Goal: Answer question/provide support: Share knowledge or assist other users

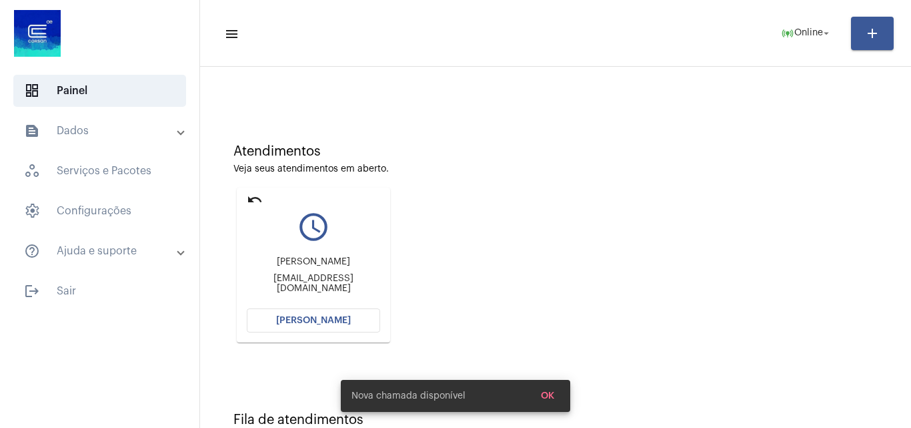
scroll to position [94, 0]
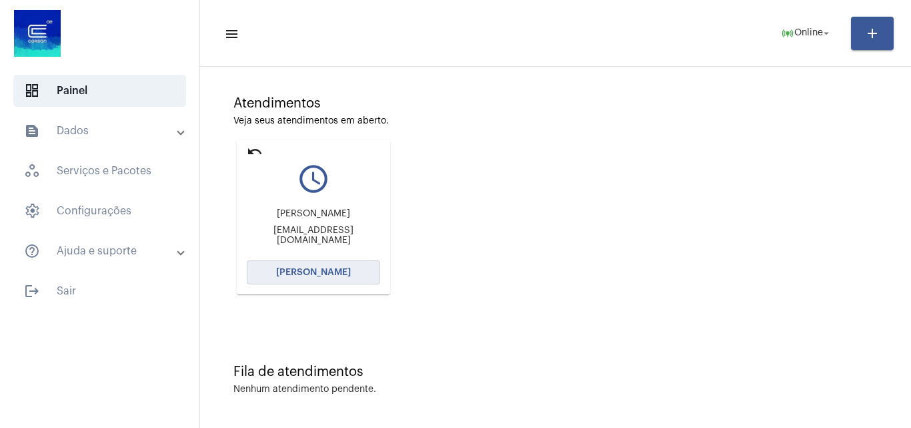
click at [305, 272] on span "[PERSON_NAME]" at bounding box center [313, 272] width 75 height 9
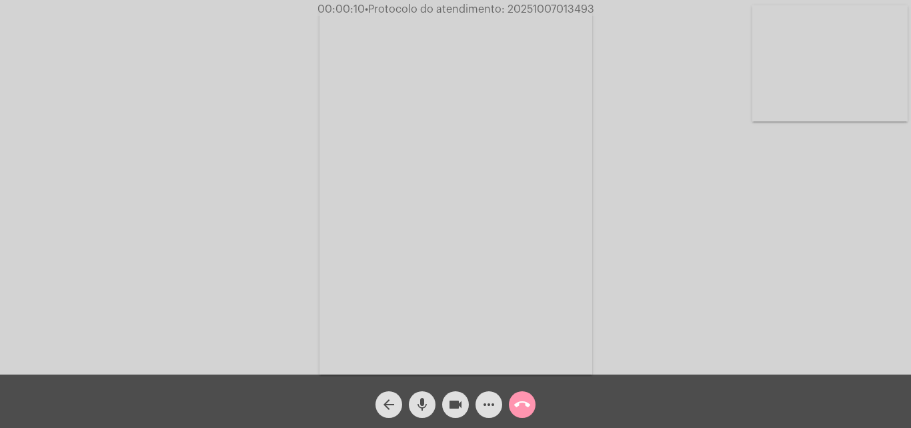
click at [777, 242] on div "Acessando Câmera e Microfone..." at bounding box center [455, 190] width 909 height 374
click at [490, 402] on mat-icon "more_horiz" at bounding box center [489, 404] width 16 height 16
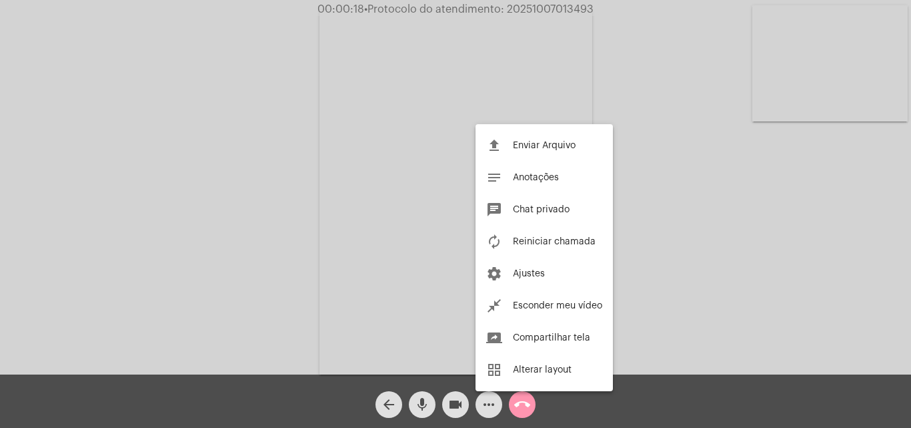
click at [289, 170] on div at bounding box center [455, 214] width 911 height 428
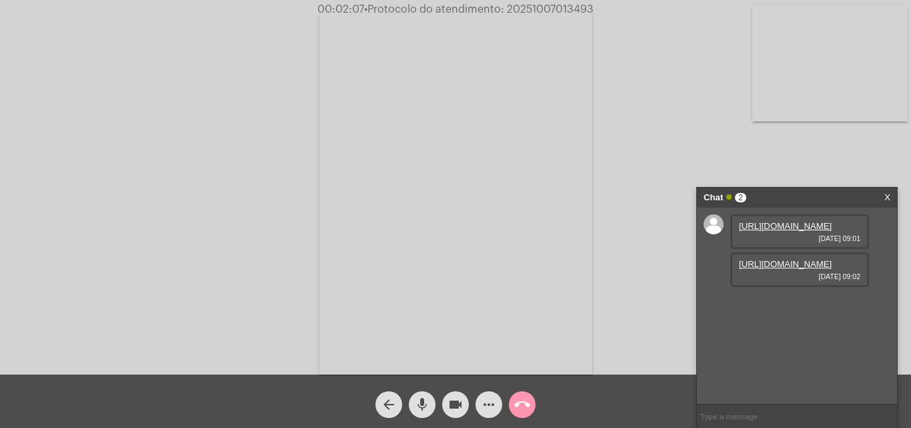
click at [803, 231] on link "[URL][DOMAIN_NAME]" at bounding box center [785, 226] width 93 height 10
drag, startPoint x: 843, startPoint y: 147, endPoint x: 813, endPoint y: 206, distance: 66.5
click at [843, 147] on div "Acessando Câmera e Microfone..." at bounding box center [455, 190] width 909 height 374
click at [784, 269] on link "[URL][DOMAIN_NAME]" at bounding box center [785, 264] width 93 height 10
click at [67, 171] on div "Acessando Câmera e Microfone..." at bounding box center [455, 190] width 909 height 374
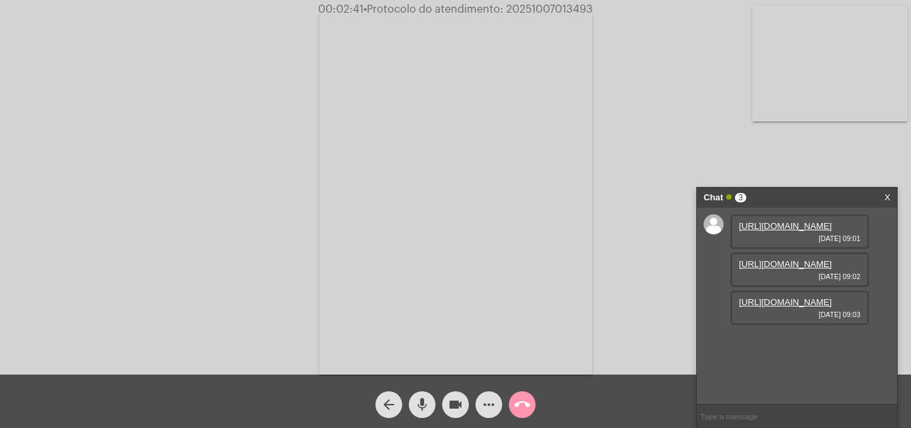
scroll to position [11, 0]
click at [790, 307] on link "[URL][DOMAIN_NAME]" at bounding box center [785, 302] width 93 height 10
click at [64, 179] on div "Acessando Câmera e Microfone..." at bounding box center [455, 190] width 909 height 374
click at [478, 30] on video at bounding box center [456, 192] width 273 height 364
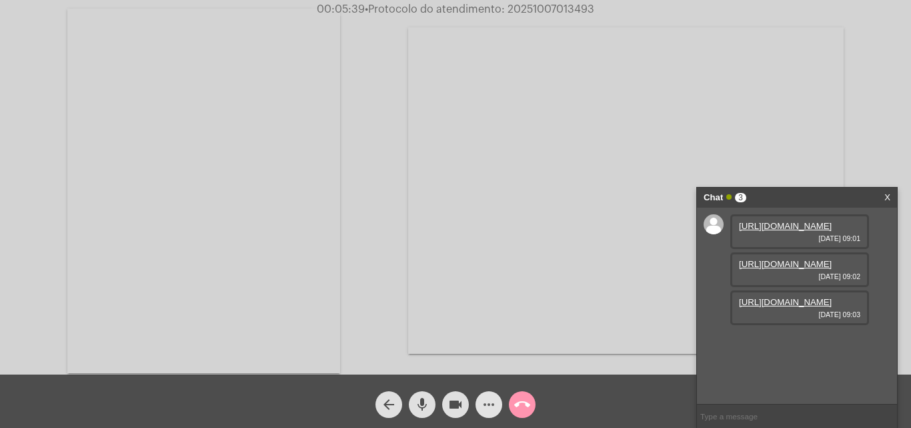
click at [490, 402] on mat-icon "more_horiz" at bounding box center [489, 404] width 16 height 16
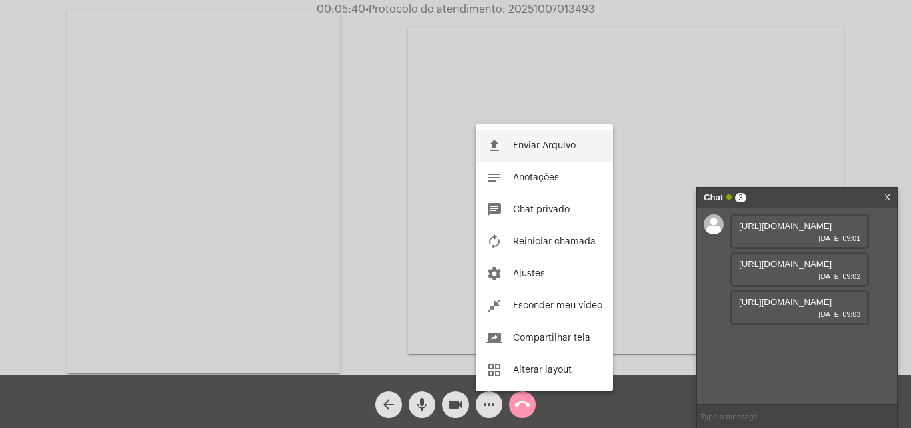
click at [516, 149] on span "Enviar Arquivo" at bounding box center [544, 145] width 63 height 9
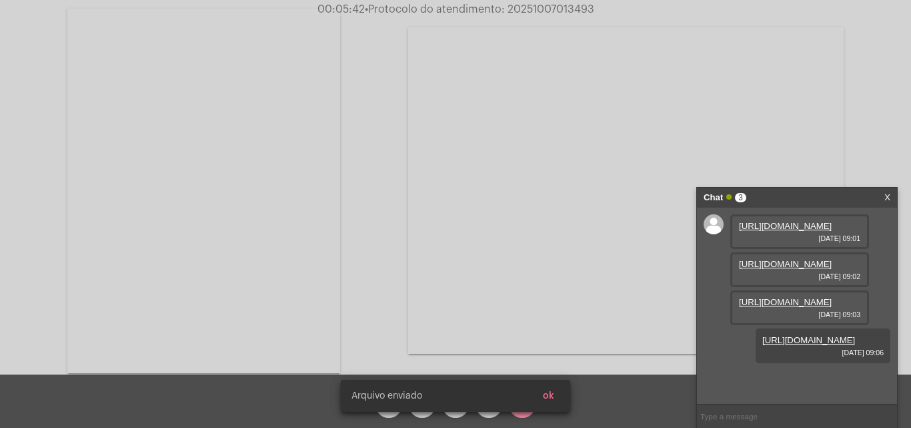
scroll to position [79, 0]
click at [556, 396] on button "ok" at bounding box center [548, 396] width 33 height 24
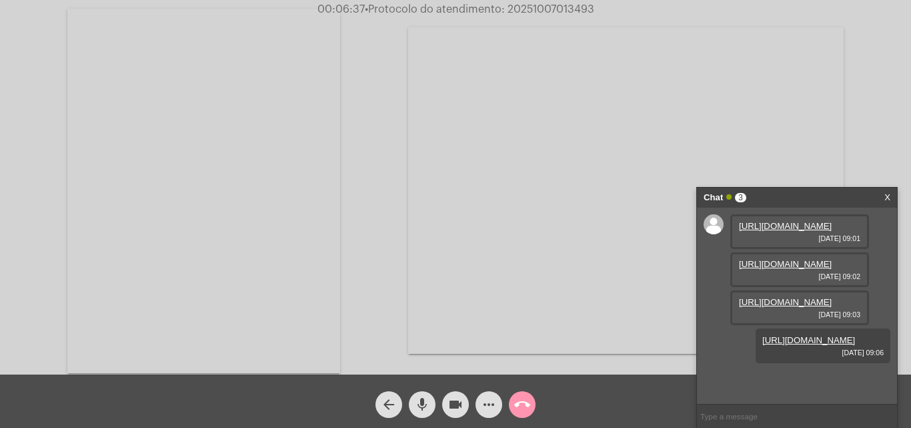
click at [516, 402] on mat-icon "call_end" at bounding box center [522, 404] width 16 height 16
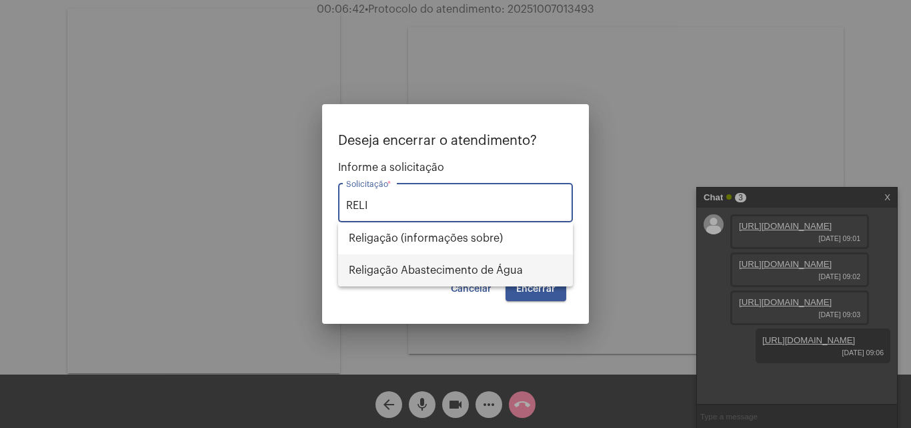
click at [429, 268] on span "Religação Abastecimento de Água" at bounding box center [456, 270] width 214 height 32
type input "Religação Abastecimento de Água"
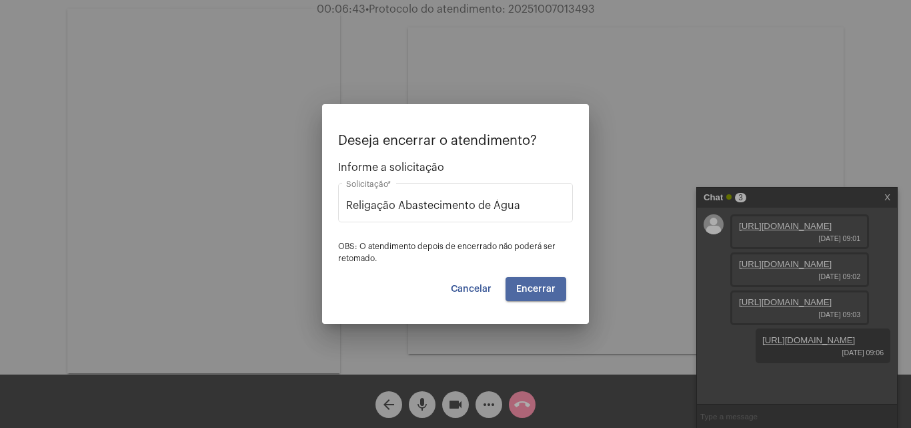
click at [540, 288] on span "Encerrar" at bounding box center [535, 288] width 39 height 9
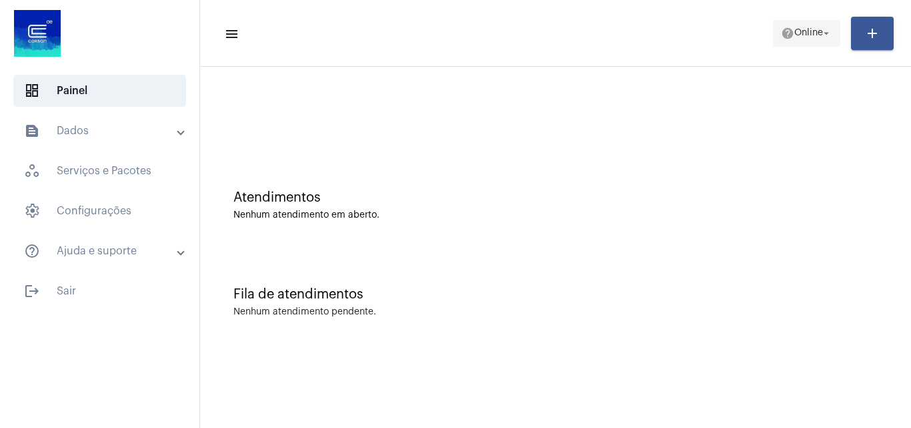
click at [796, 29] on span "Online" at bounding box center [809, 33] width 29 height 9
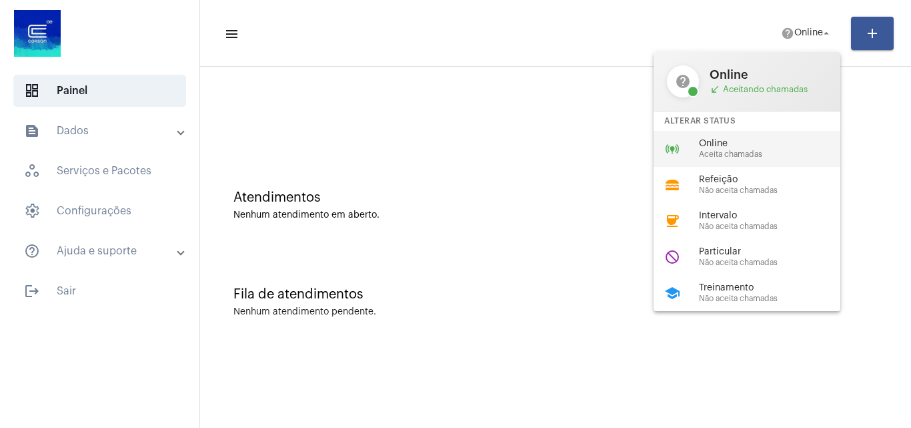
click at [755, 148] on span "Online" at bounding box center [775, 144] width 152 height 10
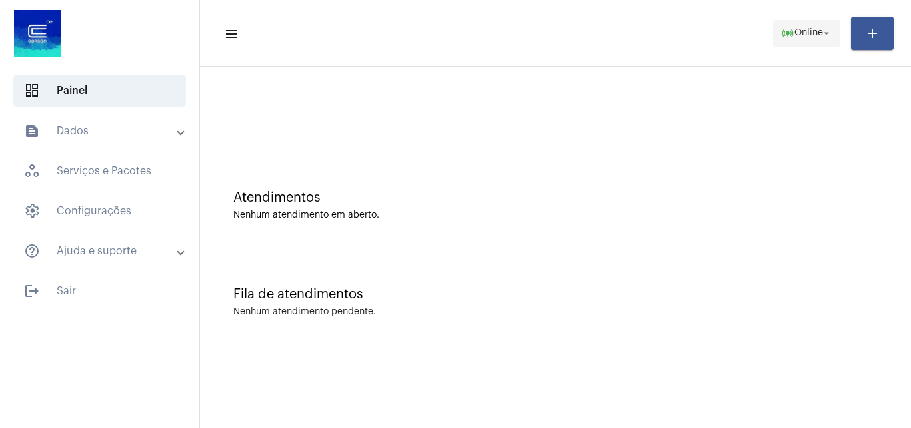
click at [773, 30] on button "online_prediction Online arrow_drop_down" at bounding box center [806, 33] width 67 height 27
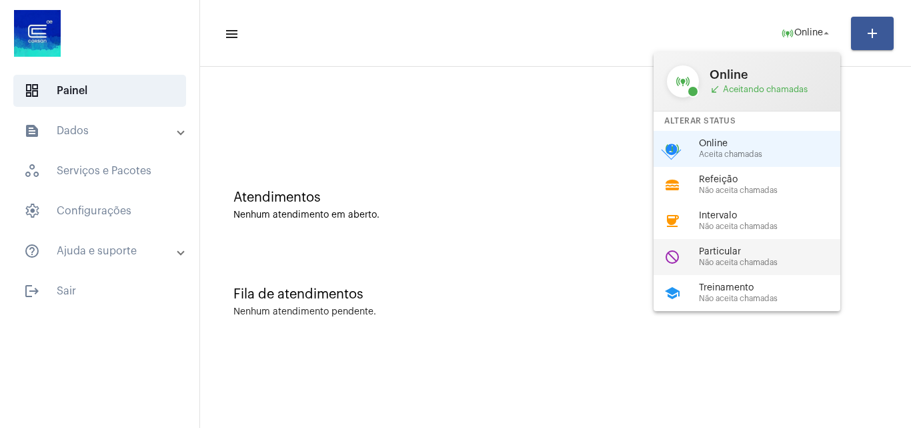
drag, startPoint x: 738, startPoint y: 252, endPoint x: 731, endPoint y: 240, distance: 14.1
click at [736, 249] on span "Particular" at bounding box center [775, 252] width 152 height 10
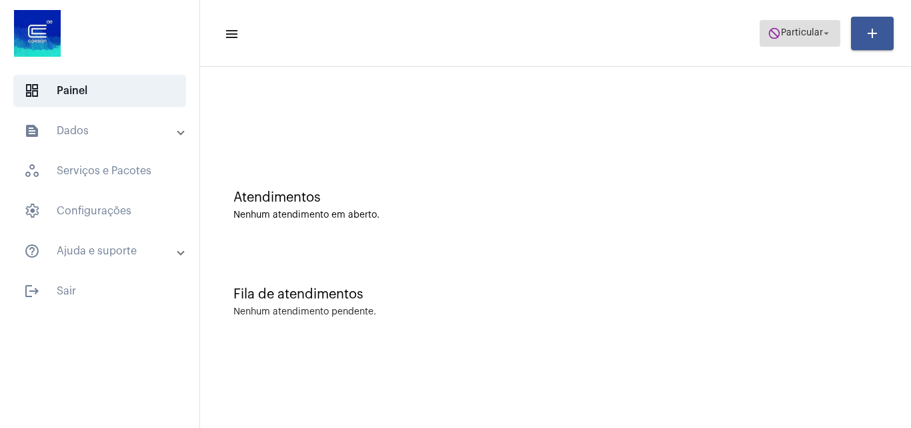
click at [788, 45] on button "do_not_disturb Particular arrow_drop_down" at bounding box center [800, 33] width 81 height 27
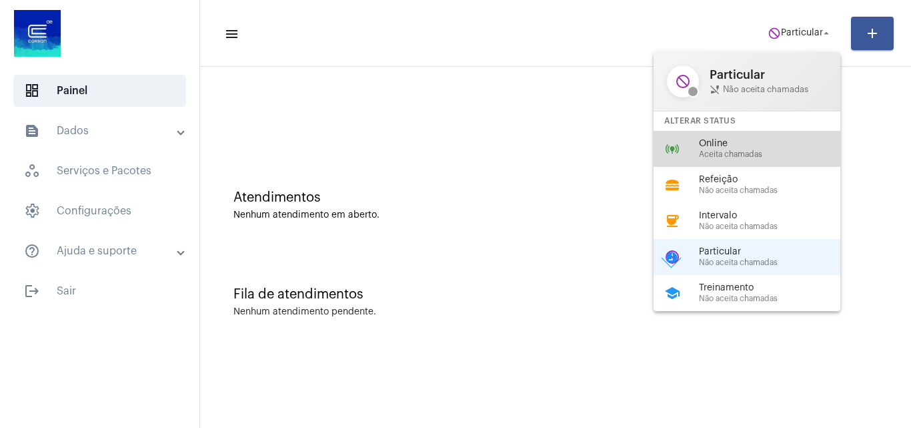
click at [742, 144] on span "Online" at bounding box center [775, 144] width 152 height 10
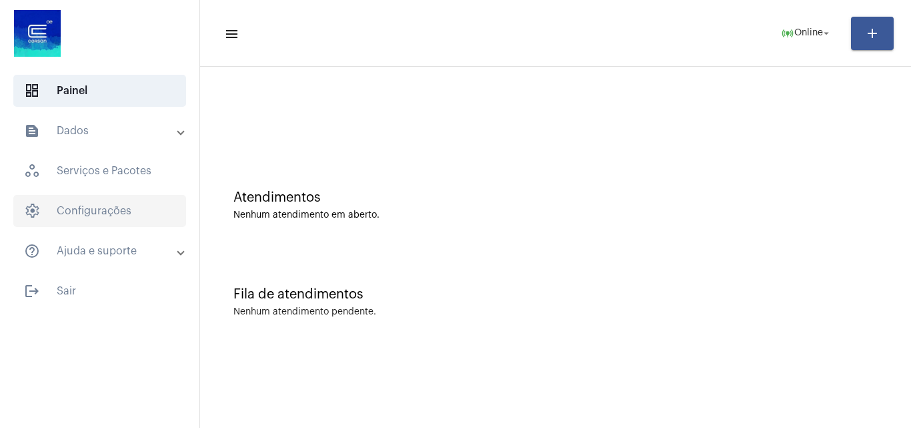
click at [110, 206] on span "settings Configurações" at bounding box center [99, 211] width 173 height 32
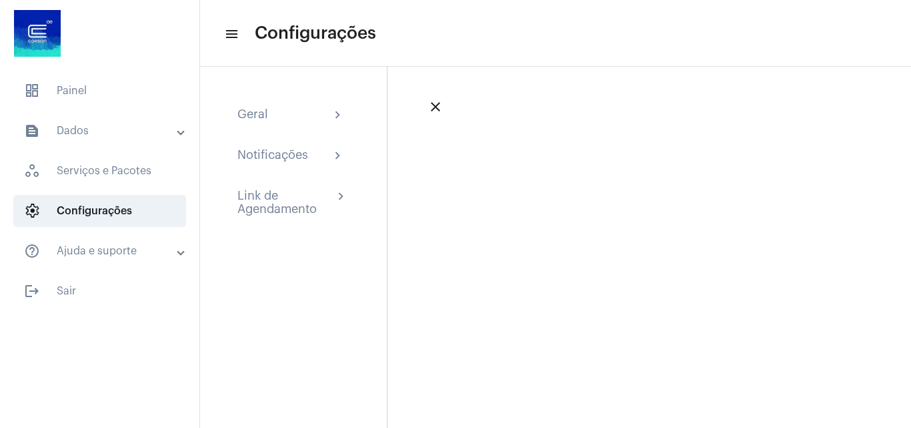
click at [104, 135] on mat-panel-title "text_snippet_outlined Dados" at bounding box center [101, 131] width 154 height 16
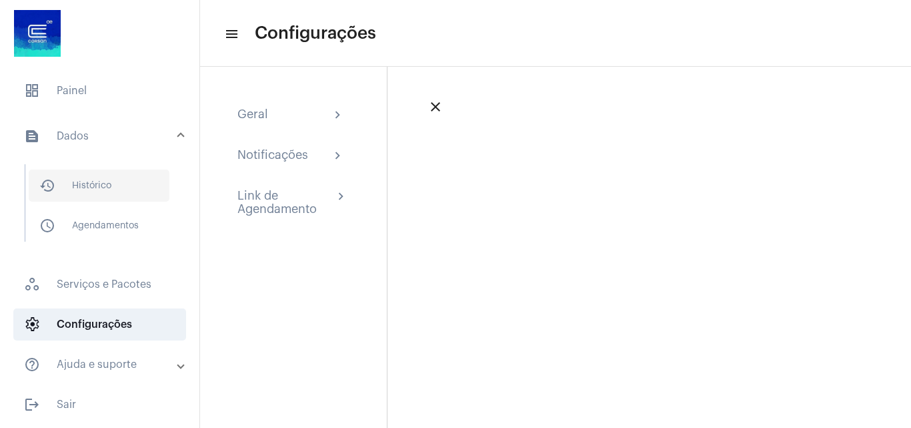
click at [108, 176] on span "history_outlined Histórico" at bounding box center [99, 185] width 141 height 32
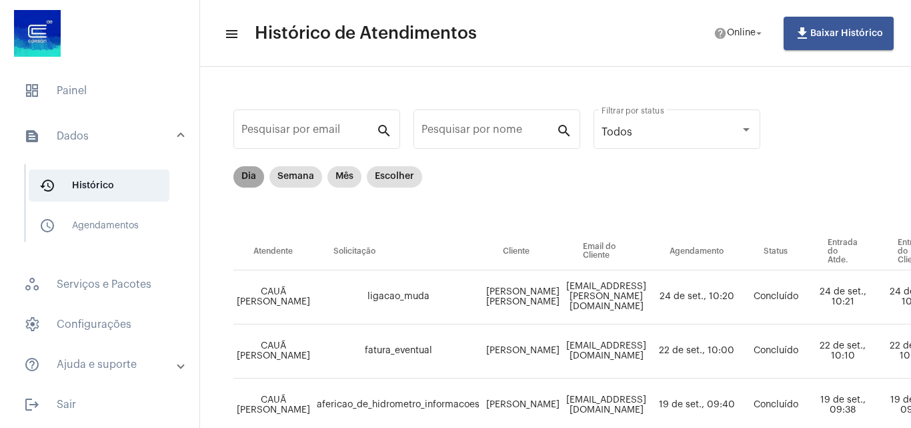
click at [248, 173] on mat-chip "Dia" at bounding box center [249, 176] width 31 height 21
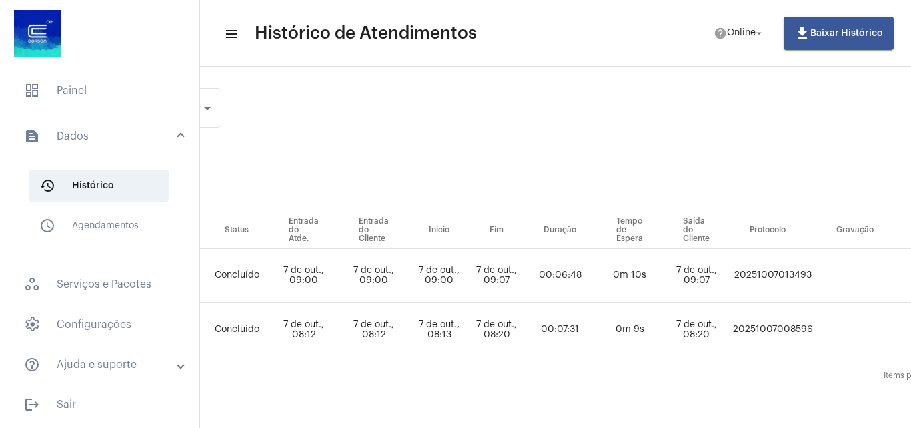
scroll to position [31, 839]
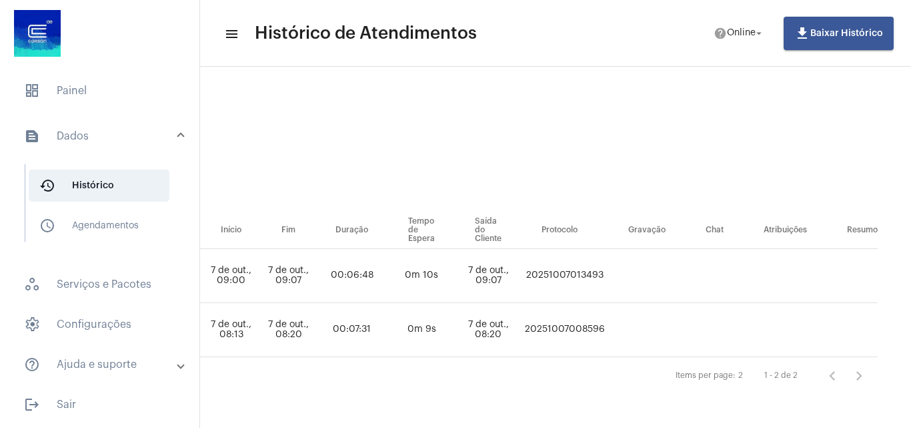
click at [557, 262] on td "20251007013493" at bounding box center [565, 276] width 87 height 54
copy td "20251007013493"
click at [735, 34] on span "Online" at bounding box center [741, 33] width 29 height 9
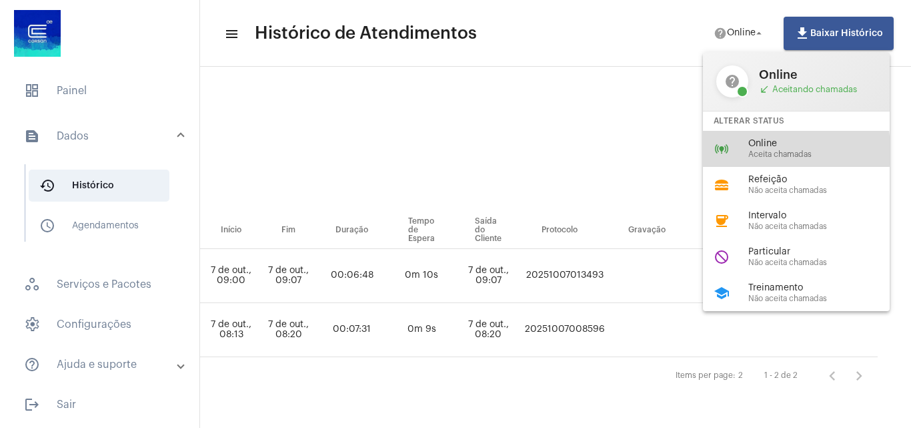
click at [731, 151] on div "online_prediction Online Aceita chamadas" at bounding box center [807, 149] width 208 height 36
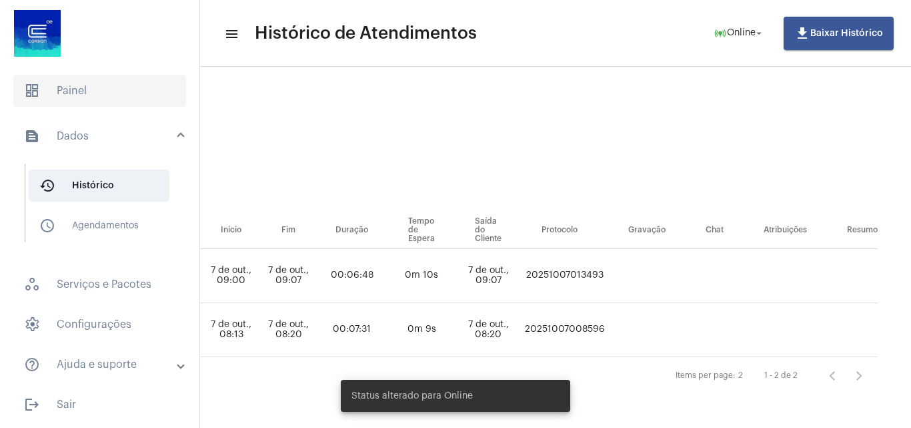
drag, startPoint x: 95, startPoint y: 78, endPoint x: 94, endPoint y: 85, distance: 6.7
click at [94, 85] on span "dashboard Painel" at bounding box center [99, 91] width 173 height 32
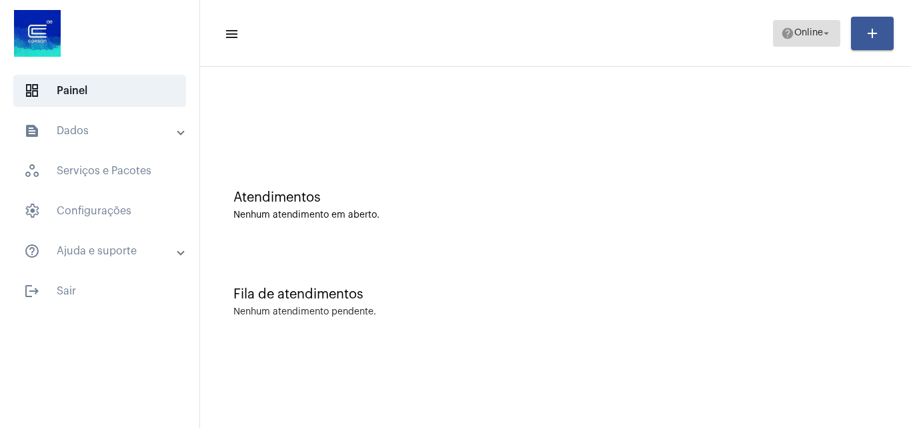
click at [817, 33] on span "Online" at bounding box center [809, 33] width 29 height 9
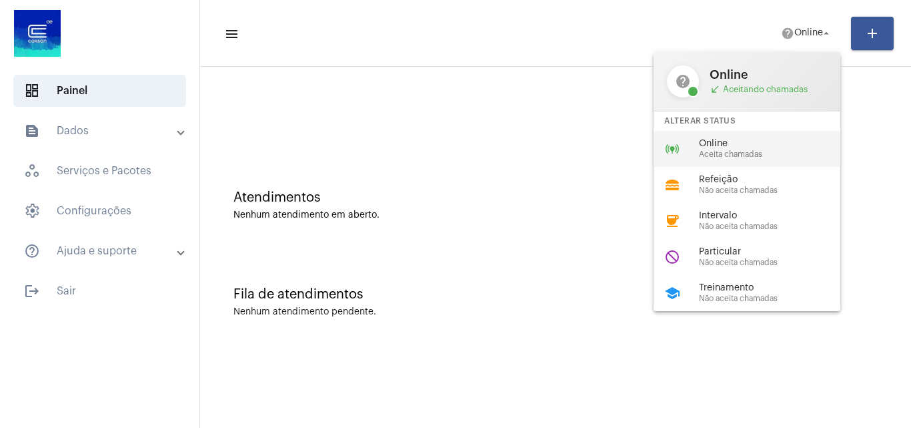
click at [739, 144] on span "Online" at bounding box center [775, 144] width 152 height 10
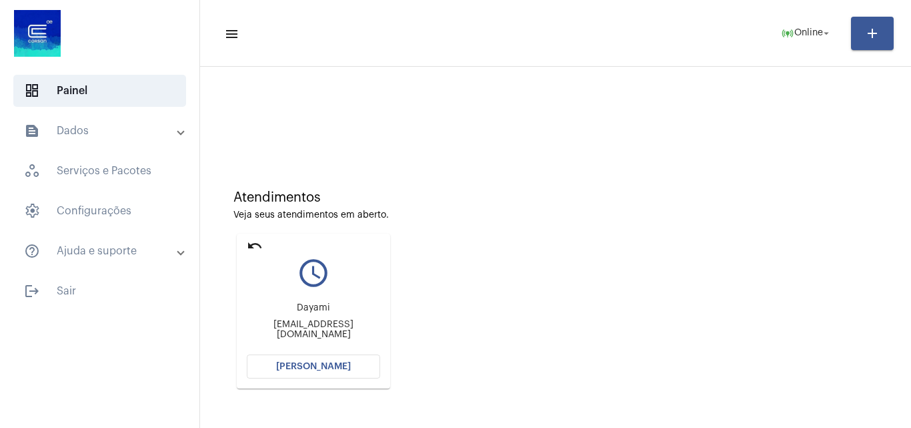
click at [347, 370] on span "[PERSON_NAME]" at bounding box center [313, 366] width 75 height 9
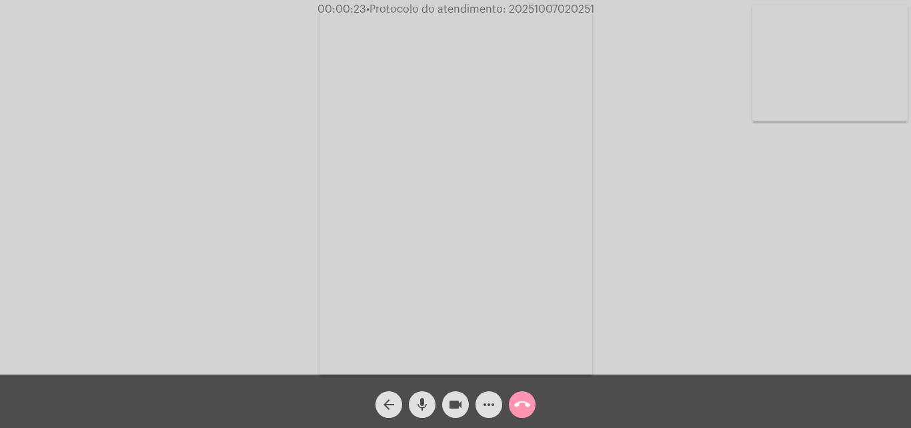
click at [827, 278] on div "Acessando Câmera e Microfone..." at bounding box center [455, 190] width 909 height 374
click at [488, 402] on mat-icon "more_horiz" at bounding box center [489, 404] width 16 height 16
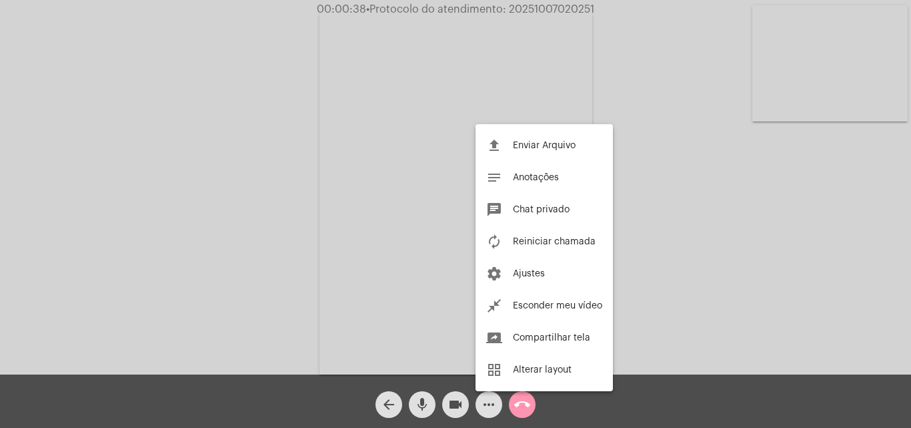
click at [226, 176] on div at bounding box center [455, 214] width 911 height 428
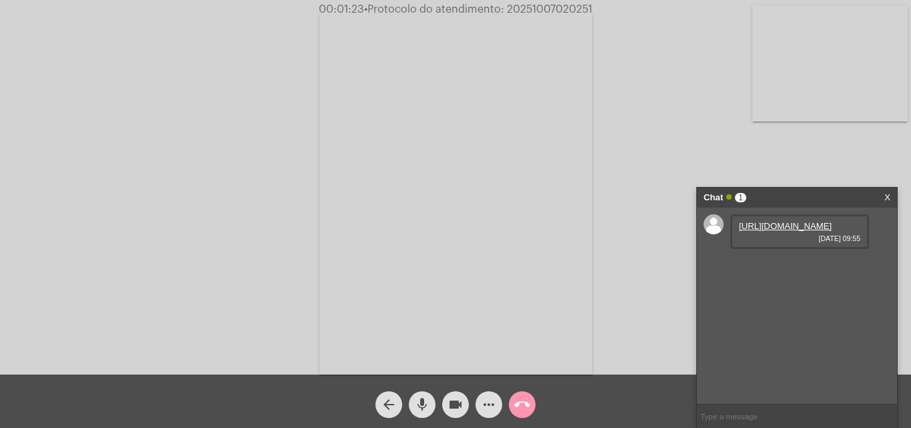
click at [779, 231] on link "[URL][DOMAIN_NAME]" at bounding box center [785, 226] width 93 height 10
click at [145, 151] on div "Acessando Câmera e Microfone..." at bounding box center [455, 190] width 909 height 374
click at [796, 269] on link "[URL][DOMAIN_NAME]" at bounding box center [785, 264] width 93 height 10
click at [147, 105] on div "Acessando Câmera e Microfone..." at bounding box center [455, 190] width 909 height 374
click at [576, 350] on video at bounding box center [456, 192] width 273 height 364
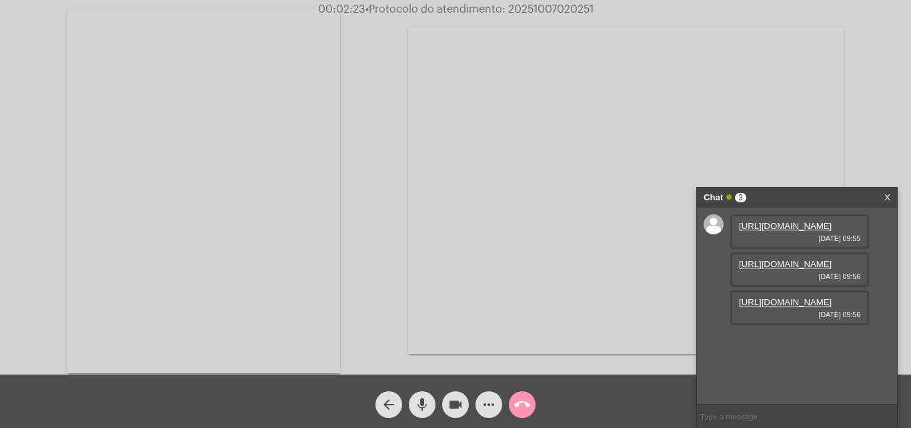
scroll to position [11, 0]
click at [793, 307] on link "[URL][DOMAIN_NAME]" at bounding box center [785, 302] width 93 height 10
click at [181, 90] on video at bounding box center [203, 191] width 273 height 364
click at [485, 406] on mat-icon "more_horiz" at bounding box center [489, 404] width 16 height 16
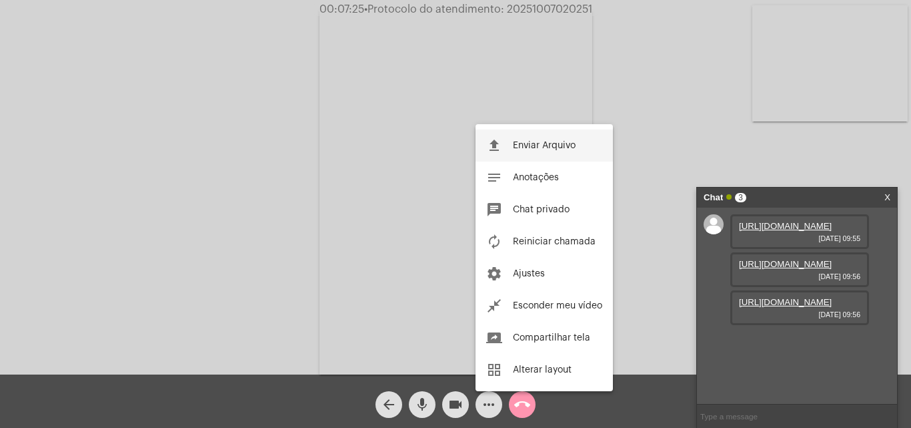
click at [520, 145] on span "Enviar Arquivo" at bounding box center [544, 145] width 63 height 9
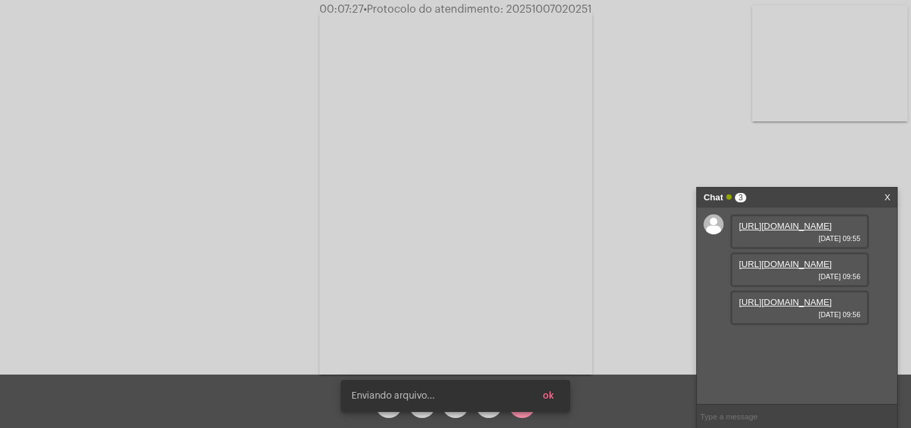
scroll to position [79, 0]
click at [559, 394] on button "ok" at bounding box center [548, 396] width 33 height 24
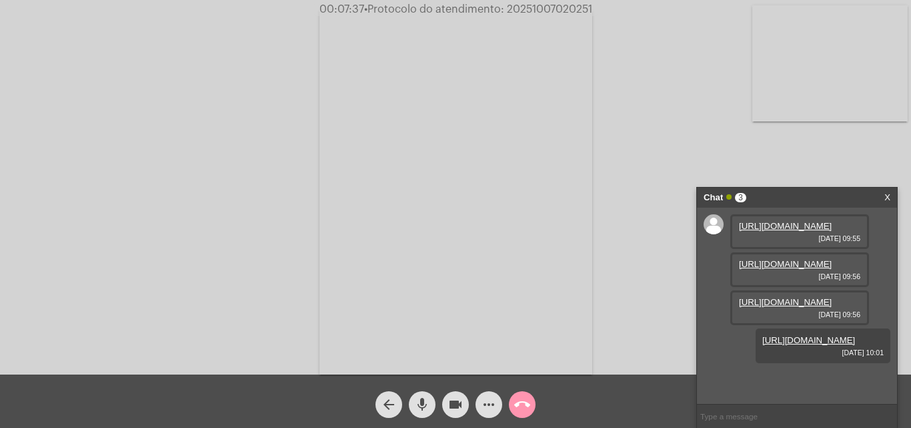
click at [525, 9] on span "• Protocolo do atendimento: 20251007020251" at bounding box center [478, 9] width 228 height 11
copy span "20251007020251"
click at [524, 404] on mat-icon "call_end" at bounding box center [522, 404] width 16 height 16
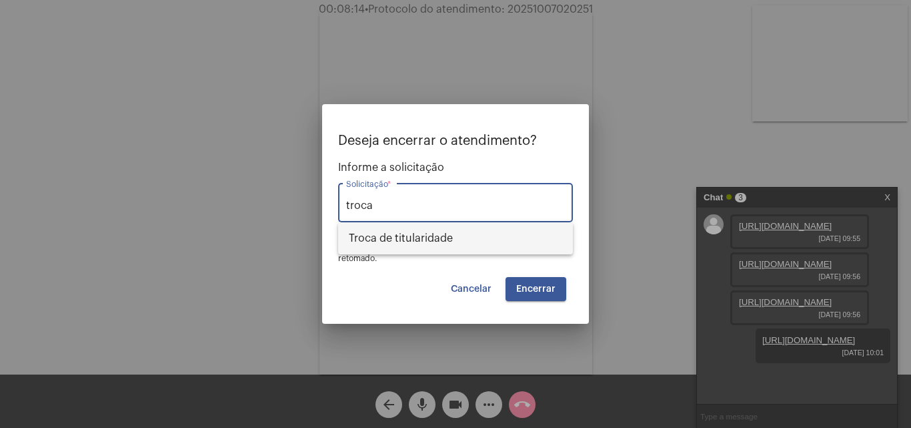
click at [451, 234] on span "Troca de titularidade" at bounding box center [456, 238] width 214 height 32
type input "Troca de titularidade"
click at [534, 290] on span "Encerrar" at bounding box center [535, 288] width 39 height 9
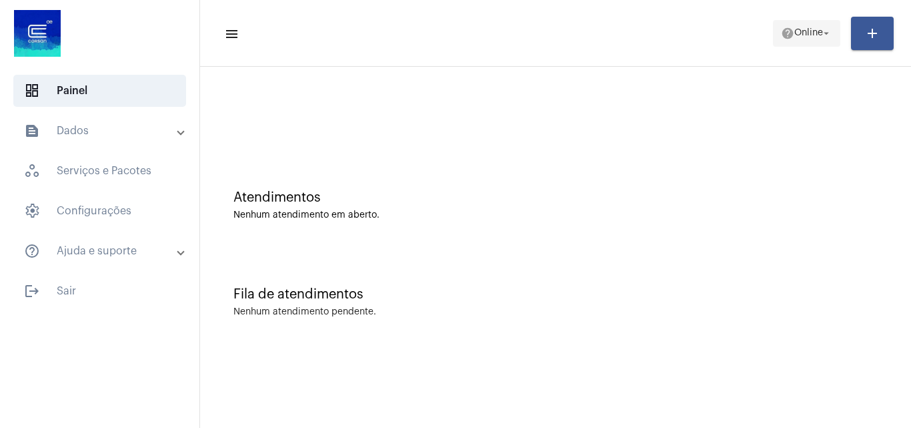
click at [795, 37] on span "Online" at bounding box center [809, 33] width 29 height 9
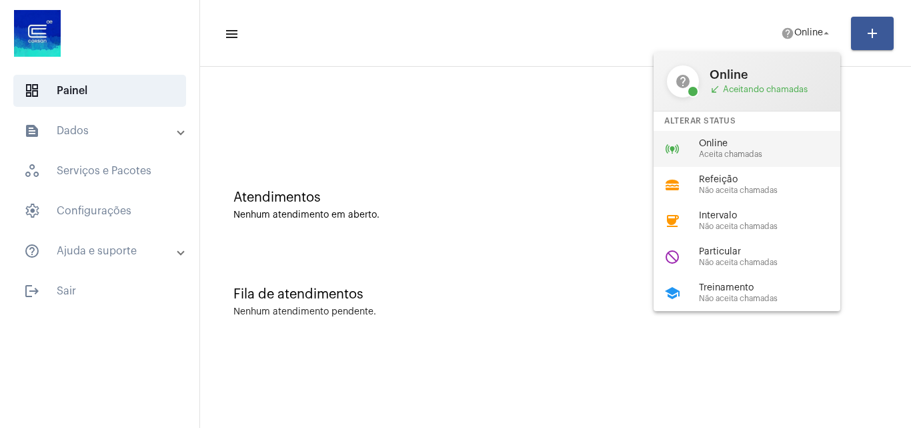
click at [705, 145] on span "Online" at bounding box center [775, 144] width 152 height 10
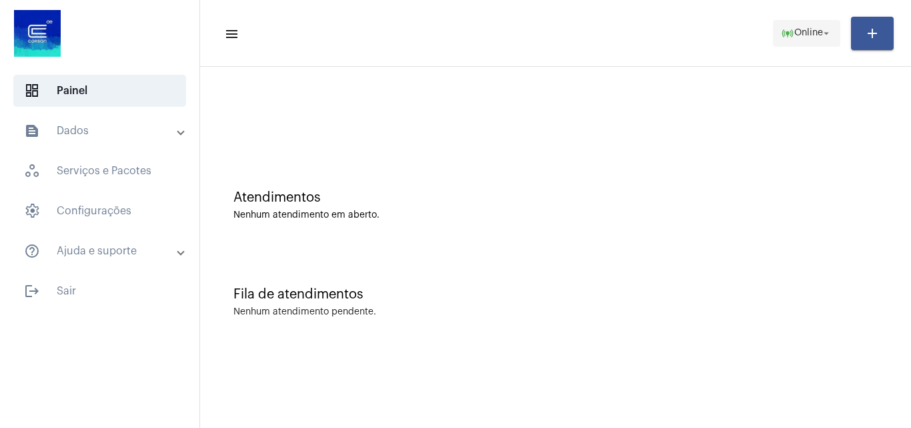
click at [773, 32] on button "online_prediction Online arrow_drop_down" at bounding box center [806, 33] width 67 height 27
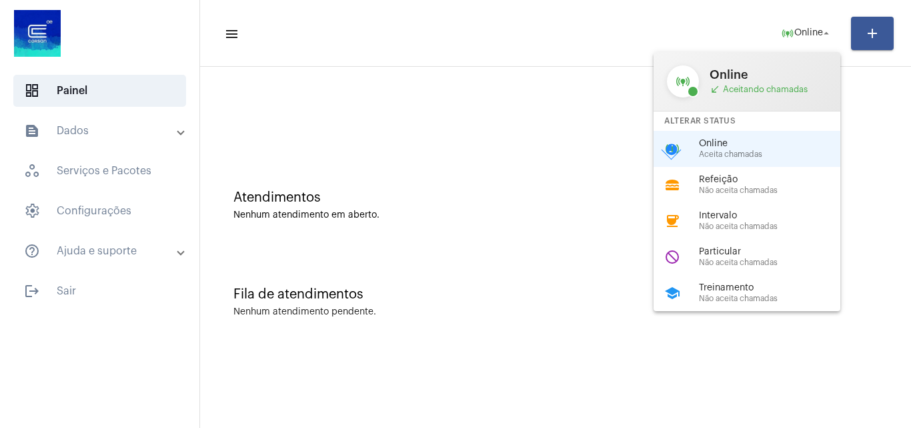
drag, startPoint x: 711, startPoint y: 258, endPoint x: 637, endPoint y: 251, distance: 74.4
click at [711, 256] on div "Particular Não aceita chamadas" at bounding box center [775, 257] width 152 height 20
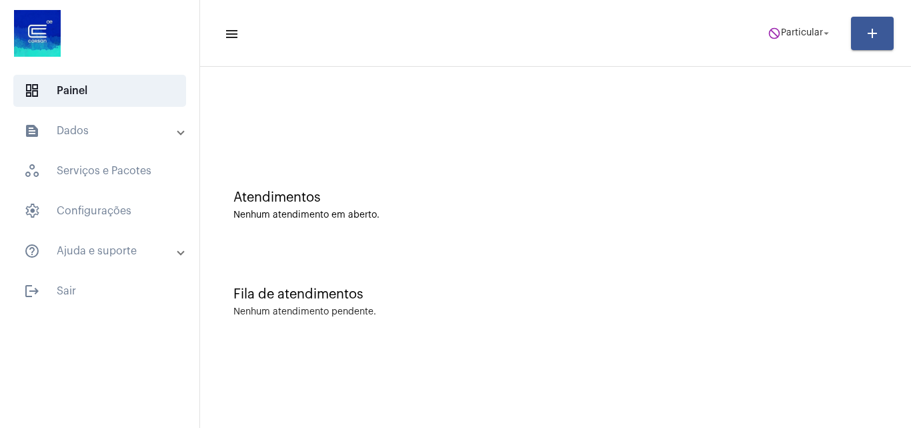
click at [803, 19] on mat-toolbar-row "menu do_not_disturb Particular arrow_drop_down add" at bounding box center [555, 33] width 711 height 43
click at [797, 30] on span "Particular" at bounding box center [802, 33] width 42 height 9
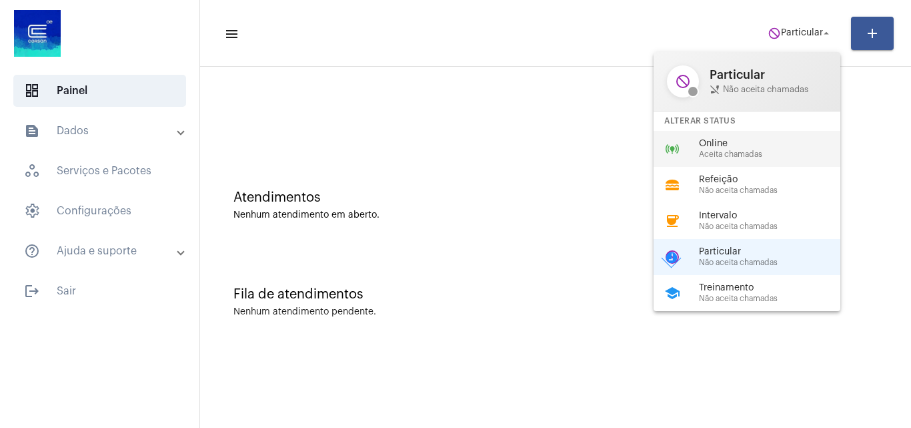
click at [761, 141] on span "Online" at bounding box center [775, 144] width 152 height 10
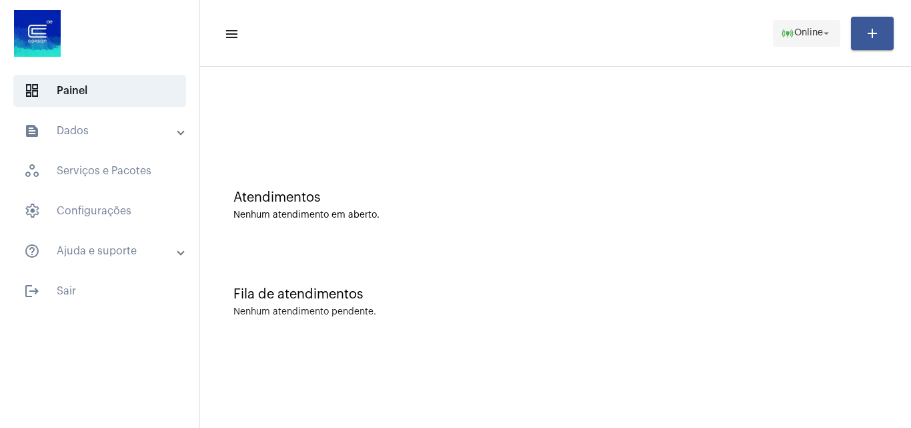
click at [792, 39] on span "online_prediction Online arrow_drop_down" at bounding box center [806, 33] width 51 height 24
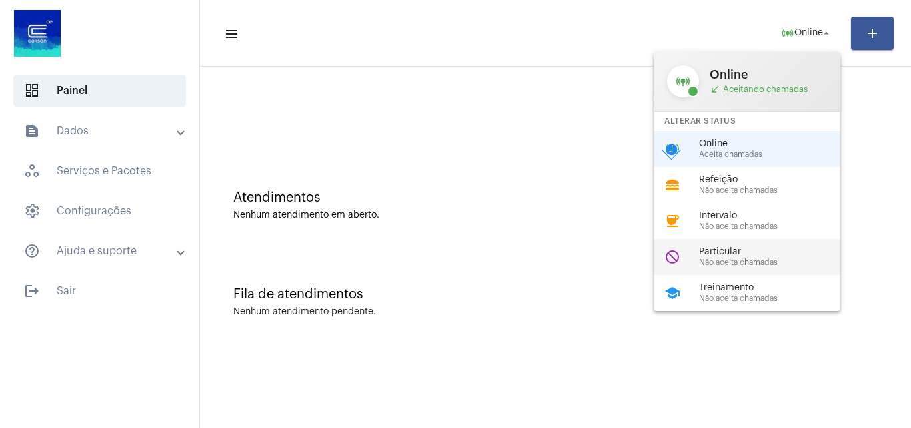
click at [754, 263] on span "Não aceita chamadas" at bounding box center [775, 262] width 152 height 9
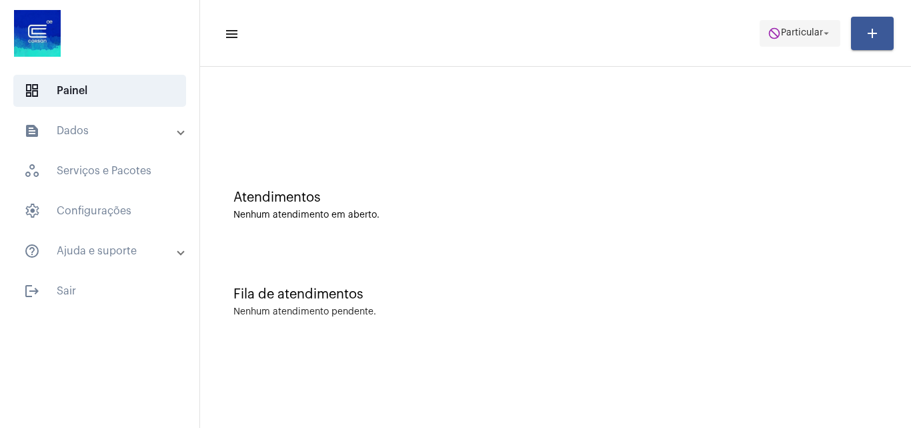
click at [779, 43] on button "do_not_disturb Particular arrow_drop_down" at bounding box center [800, 33] width 81 height 27
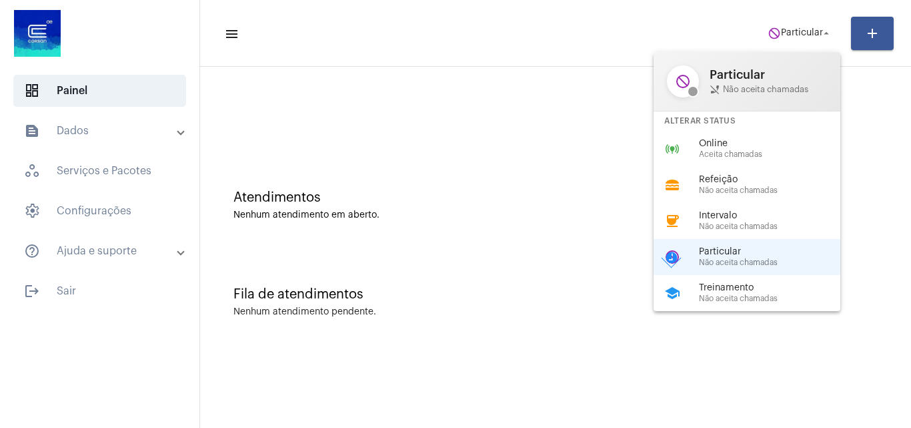
drag, startPoint x: 729, startPoint y: 140, endPoint x: 669, endPoint y: 139, distance: 60.1
click at [728, 140] on span "Online" at bounding box center [775, 144] width 152 height 10
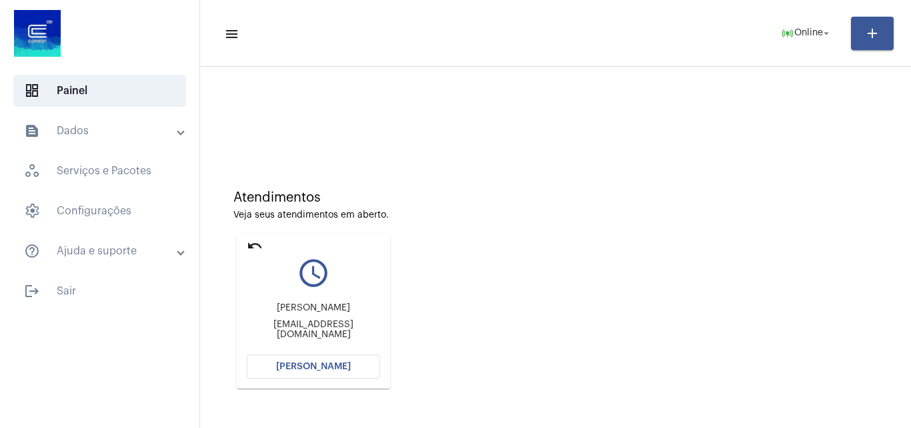
click at [272, 362] on button "[PERSON_NAME]" at bounding box center [313, 366] width 133 height 24
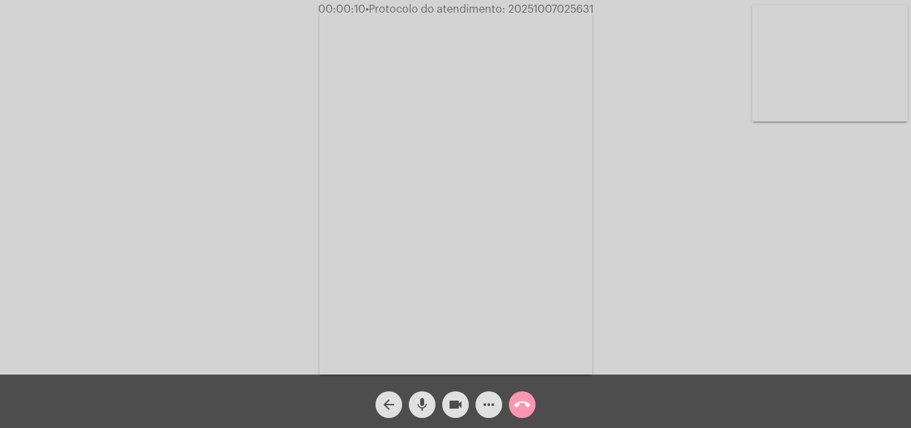
click at [843, 300] on div "Acessando Câmera e Microfone..." at bounding box center [455, 190] width 909 height 374
click at [824, 200] on div "Acessando Câmera e Microfone..." at bounding box center [455, 190] width 909 height 374
click at [491, 397] on mat-icon "more_horiz" at bounding box center [489, 404] width 16 height 16
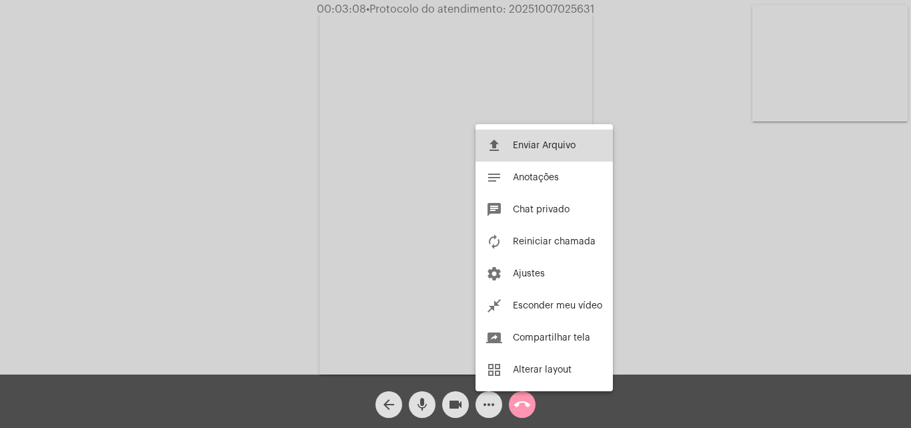
click at [506, 145] on button "file_upload Enviar Arquivo" at bounding box center [544, 145] width 137 height 32
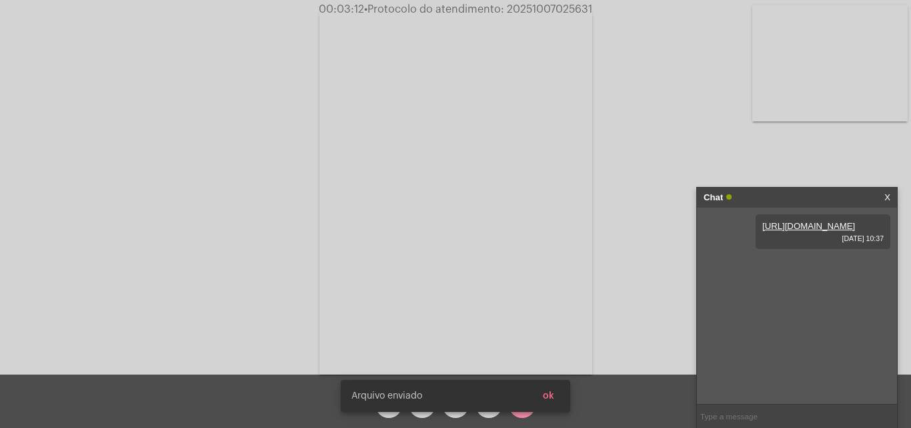
drag, startPoint x: 552, startPoint y: 399, endPoint x: 559, endPoint y: 390, distance: 11.1
click at [552, 399] on span "ok" at bounding box center [548, 395] width 11 height 9
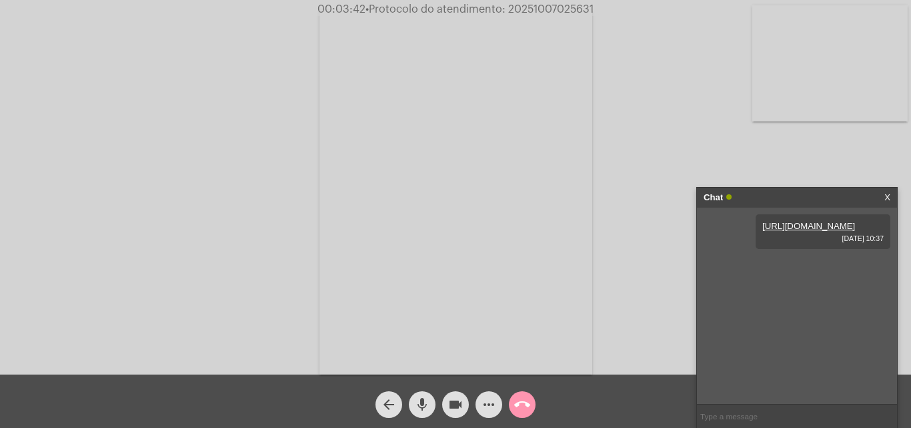
click at [887, 198] on link "X" at bounding box center [888, 198] width 6 height 20
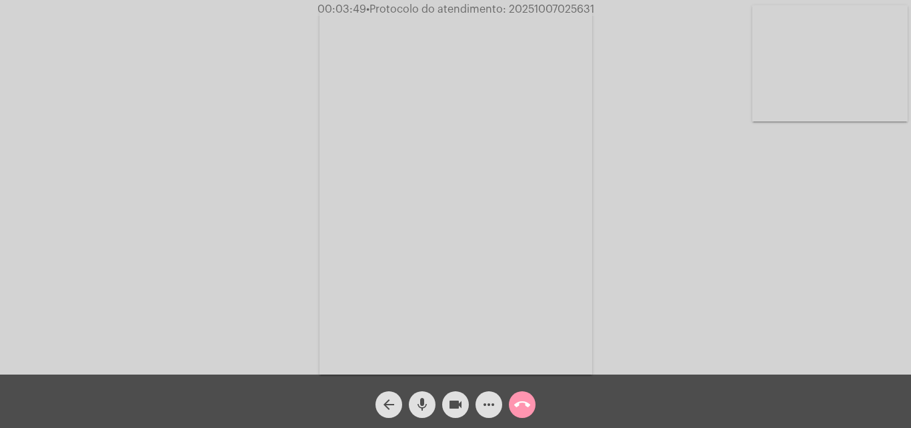
click at [536, 8] on span "• Protocolo do atendimento: 20251007025631" at bounding box center [480, 9] width 228 height 11
copy span "20251007025631"
click at [520, 398] on mat-icon "call_end" at bounding box center [522, 404] width 16 height 16
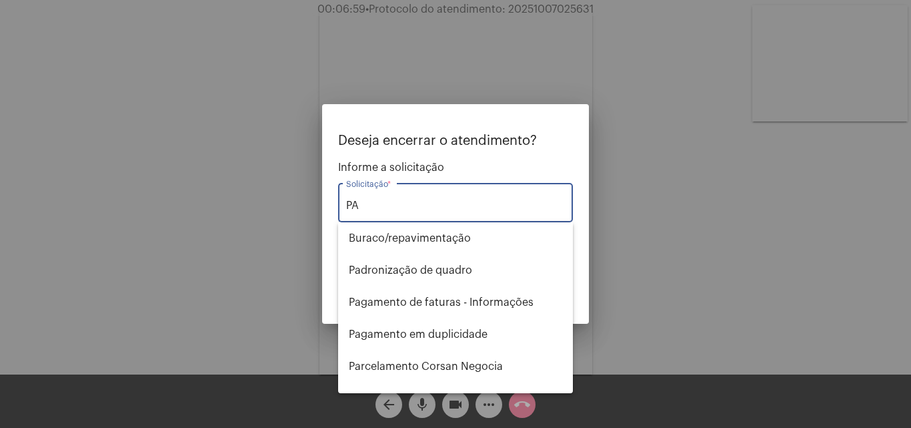
type input "P"
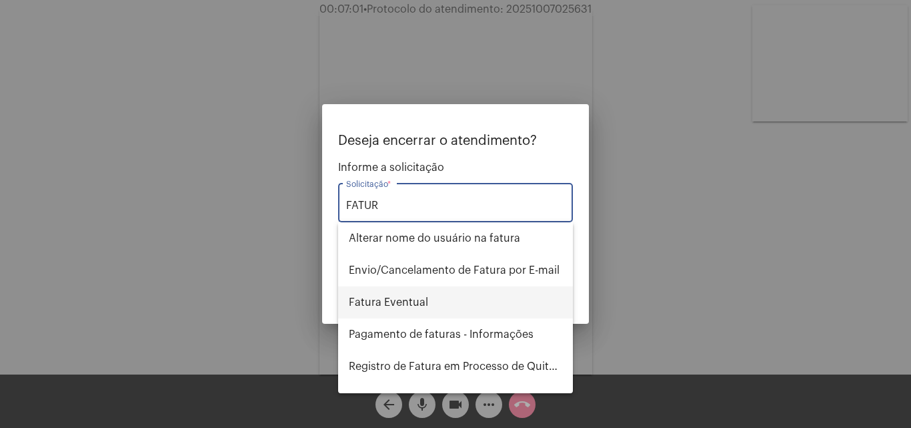
click at [437, 309] on span "Fatura Eventual" at bounding box center [456, 302] width 214 height 32
type input "Fatura Eventual"
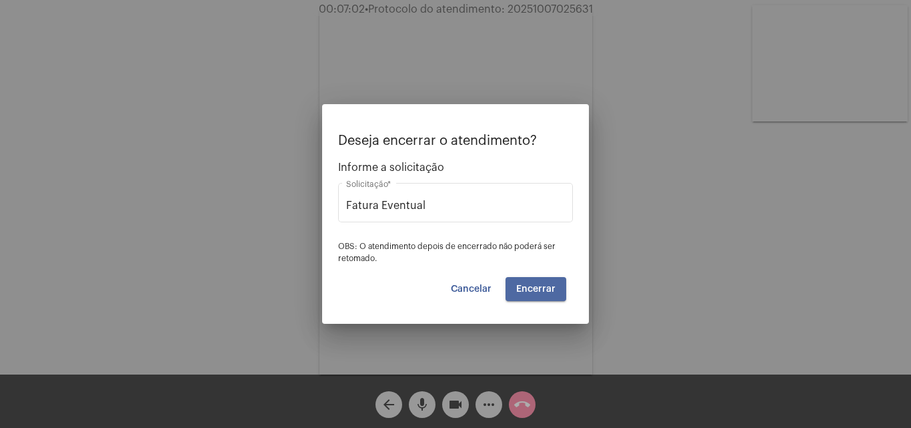
click at [538, 289] on span "Encerrar" at bounding box center [535, 288] width 39 height 9
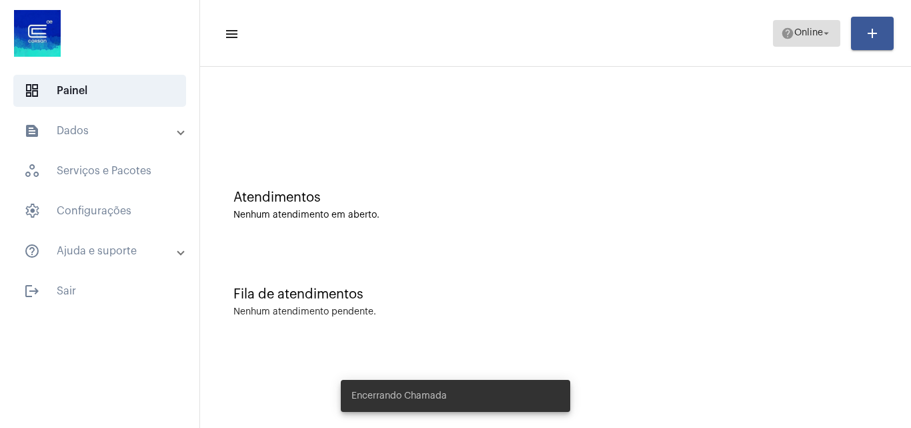
click at [819, 30] on span "Online" at bounding box center [809, 33] width 29 height 9
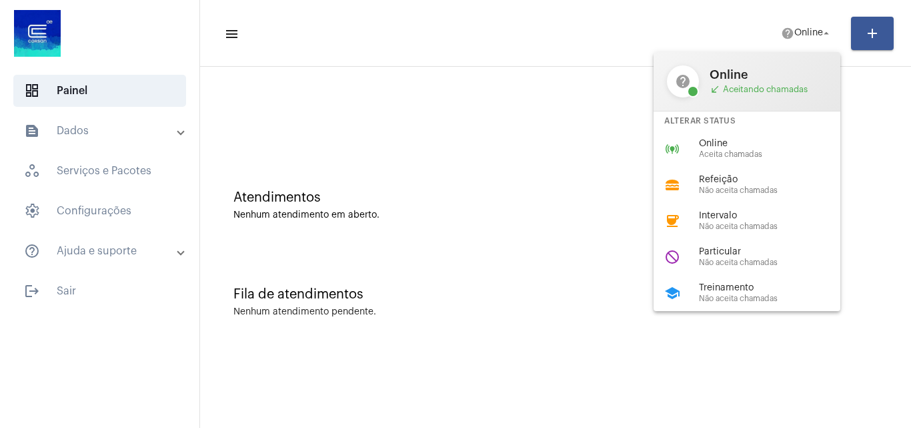
click at [749, 159] on div "online_prediction Online Aceita chamadas" at bounding box center [758, 149] width 208 height 36
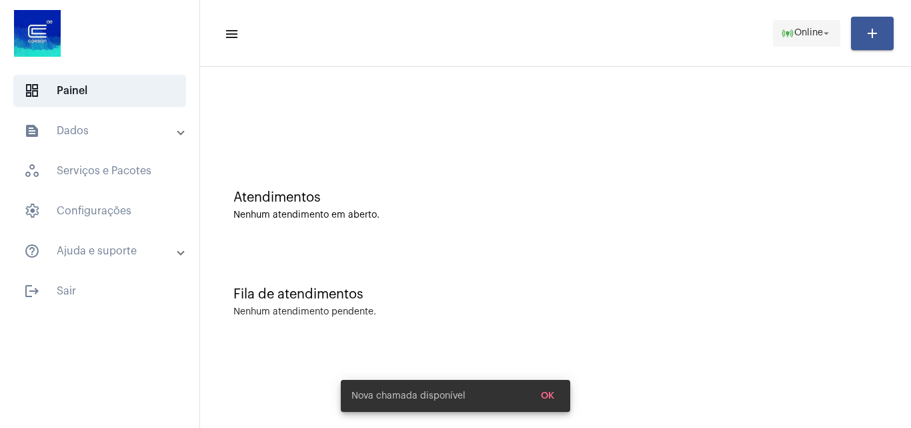
click at [784, 27] on mat-icon "online_prediction" at bounding box center [787, 33] width 13 height 13
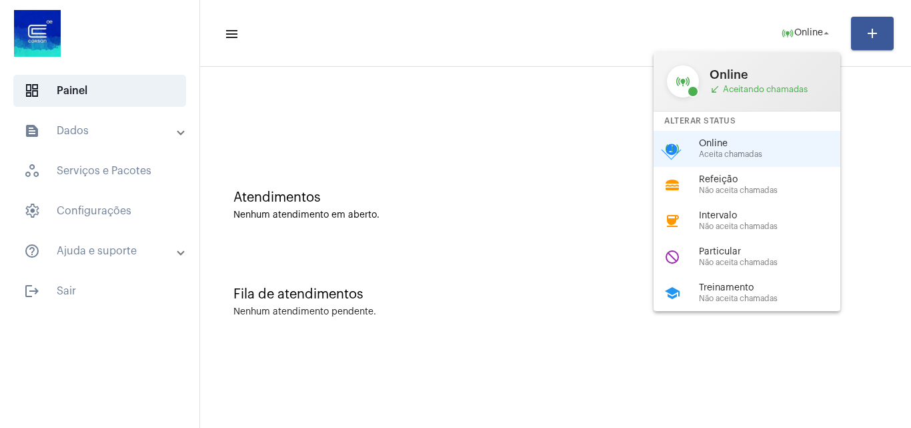
click at [761, 256] on span "Particular" at bounding box center [775, 252] width 152 height 10
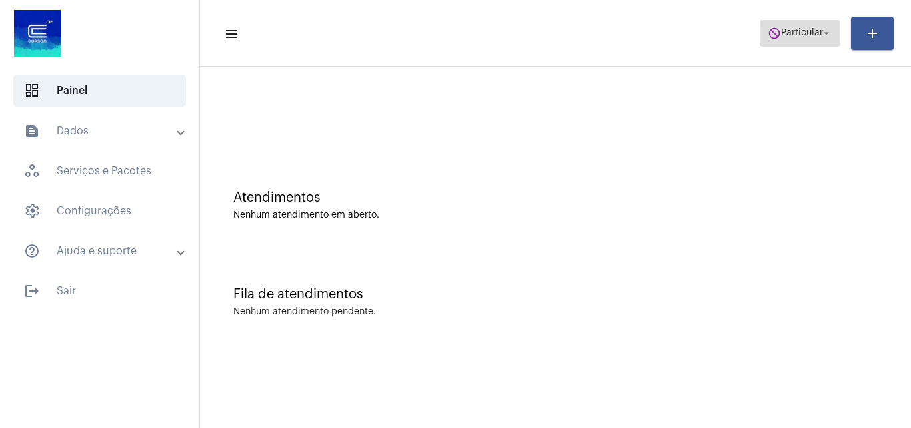
click at [791, 30] on span "Particular" at bounding box center [802, 33] width 42 height 9
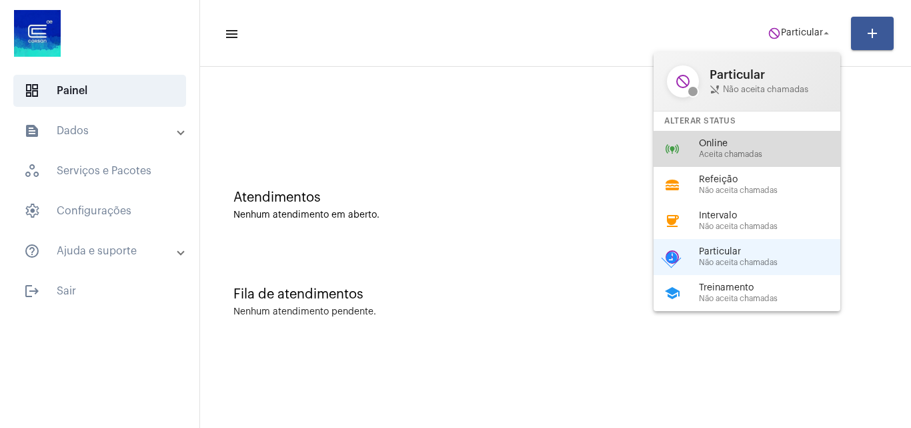
click at [748, 151] on span "Aceita chamadas" at bounding box center [775, 154] width 152 height 9
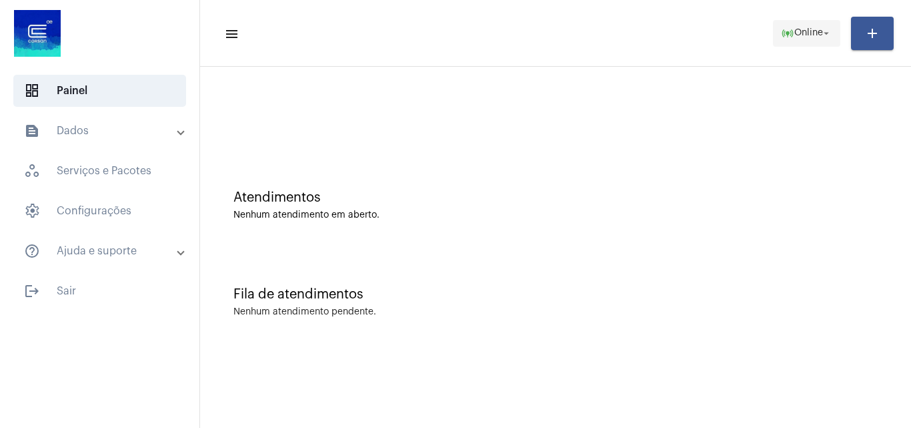
click at [813, 29] on span "Online" at bounding box center [809, 33] width 29 height 9
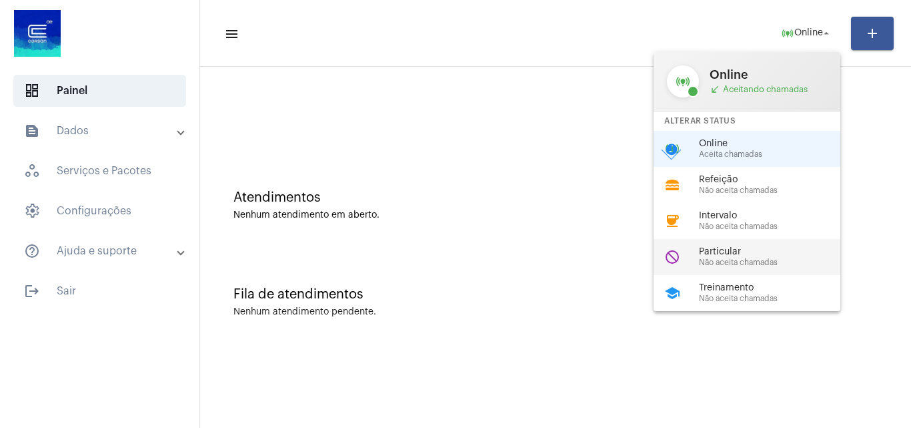
click at [747, 256] on span "Particular" at bounding box center [775, 252] width 152 height 10
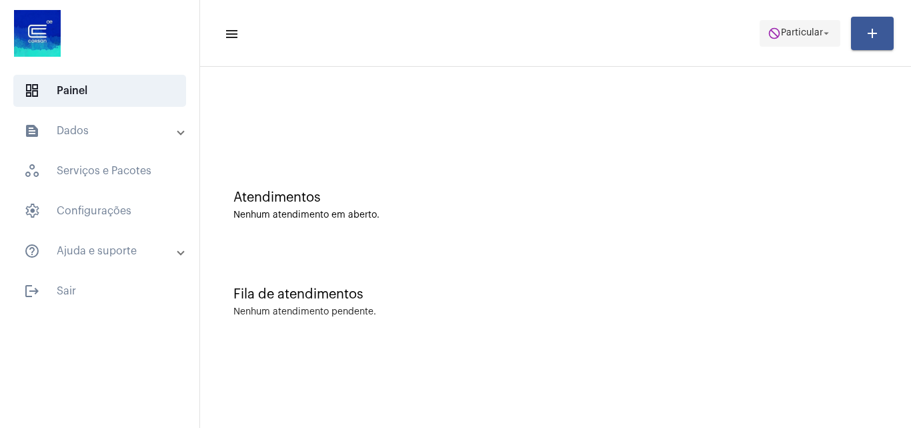
click at [789, 24] on span "do_not_disturb Particular arrow_drop_down" at bounding box center [800, 33] width 65 height 24
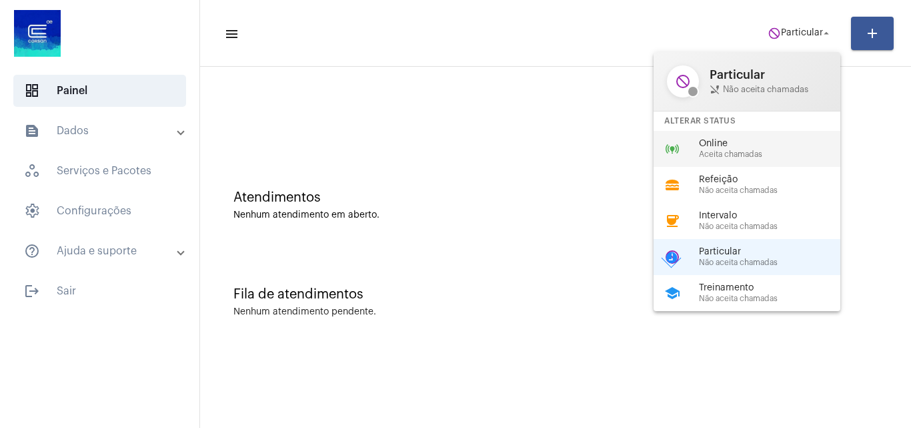
click at [743, 155] on span "Aceita chamadas" at bounding box center [775, 154] width 152 height 9
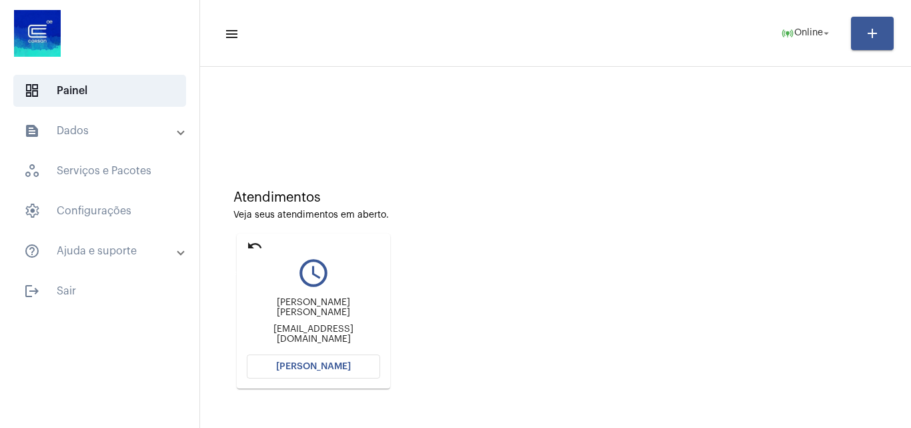
click at [251, 243] on mat-icon "undo" at bounding box center [255, 246] width 16 height 16
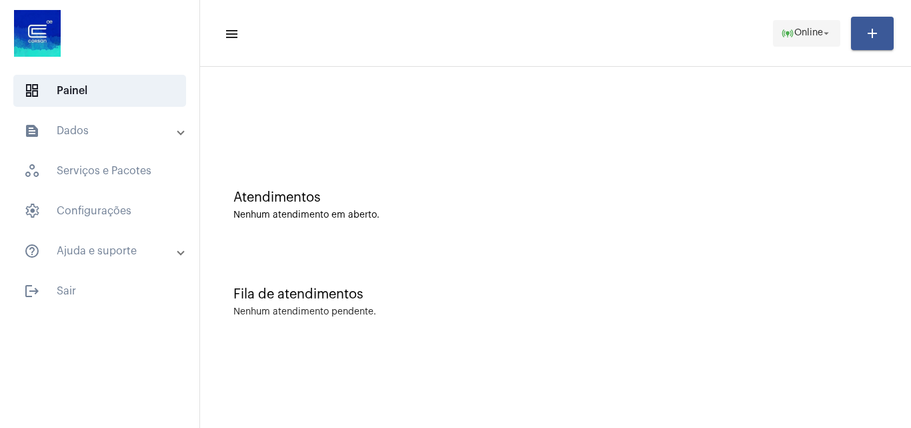
click at [812, 29] on span "Online" at bounding box center [809, 33] width 29 height 9
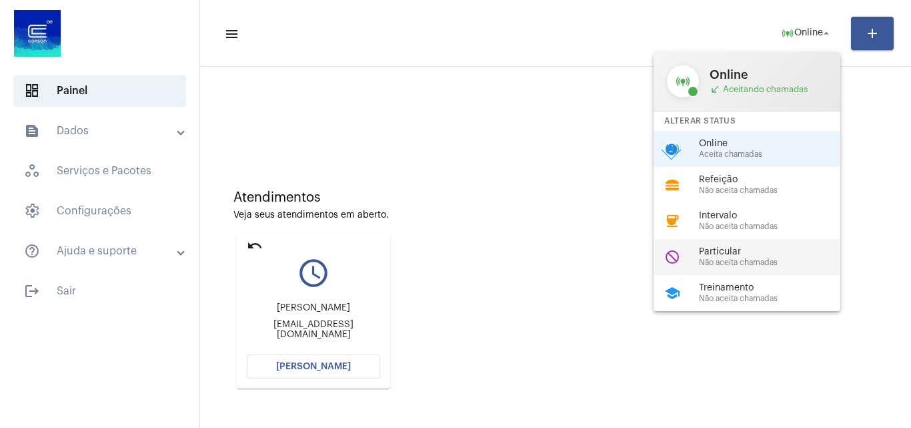
click at [719, 248] on span "Particular" at bounding box center [775, 252] width 152 height 10
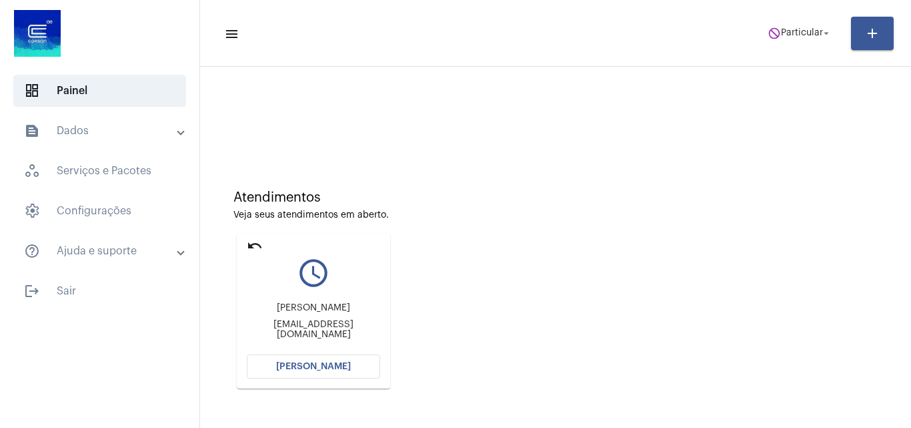
click at [251, 247] on mat-icon "undo" at bounding box center [255, 246] width 16 height 16
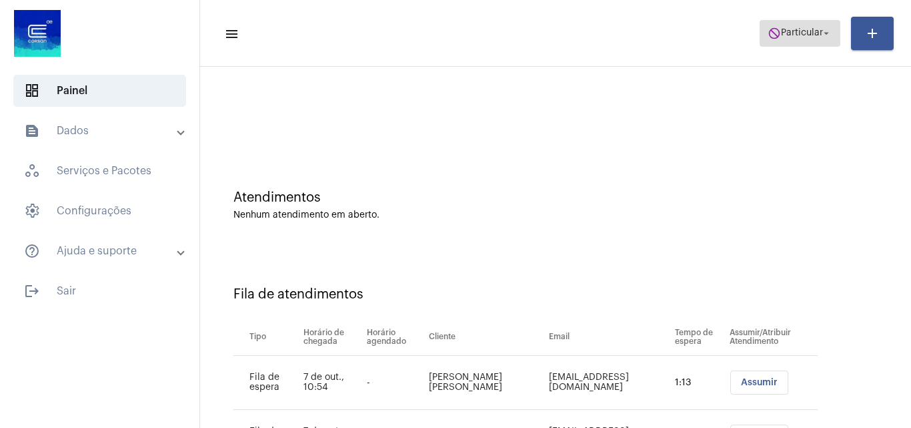
click at [812, 31] on span "Particular" at bounding box center [802, 33] width 42 height 9
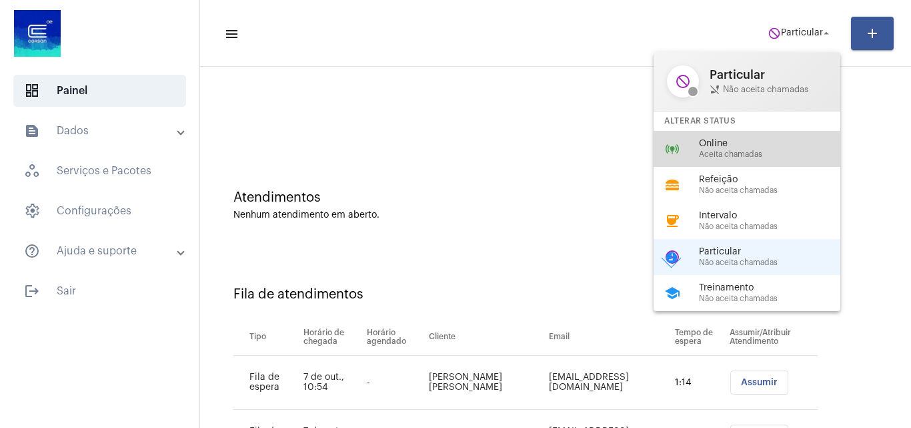
click at [729, 155] on span "Aceita chamadas" at bounding box center [775, 154] width 152 height 9
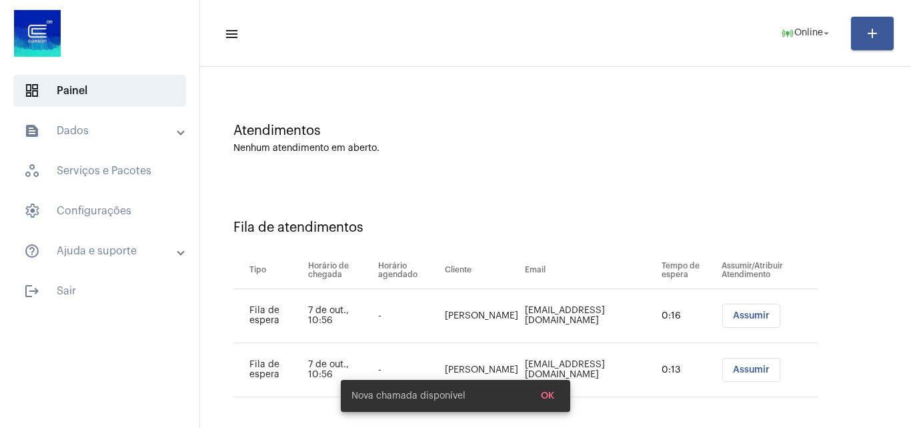
scroll to position [72, 0]
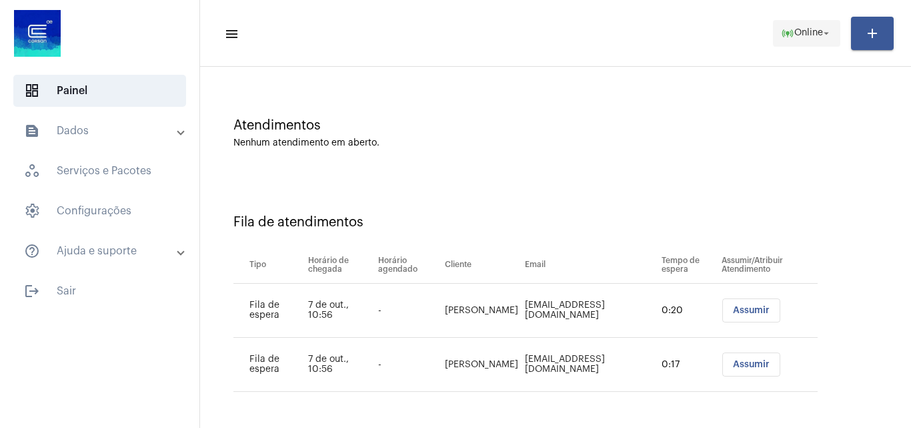
click at [804, 29] on span "Online" at bounding box center [809, 33] width 29 height 9
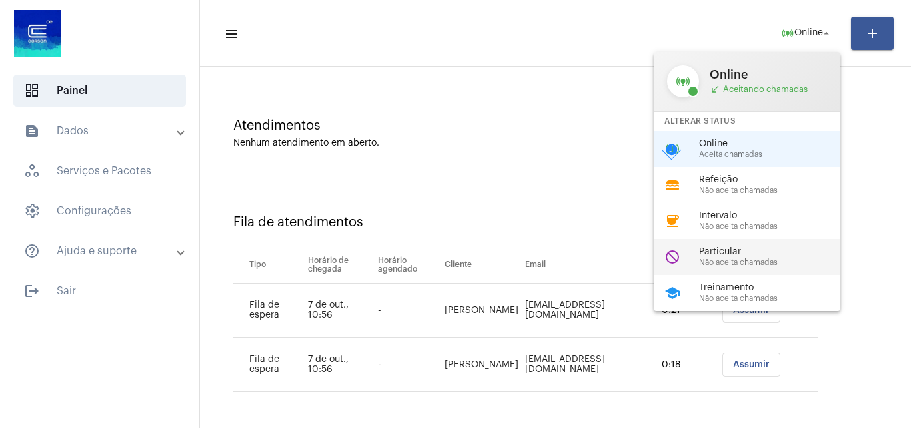
click at [725, 258] on span "Não aceita chamadas" at bounding box center [775, 262] width 152 height 9
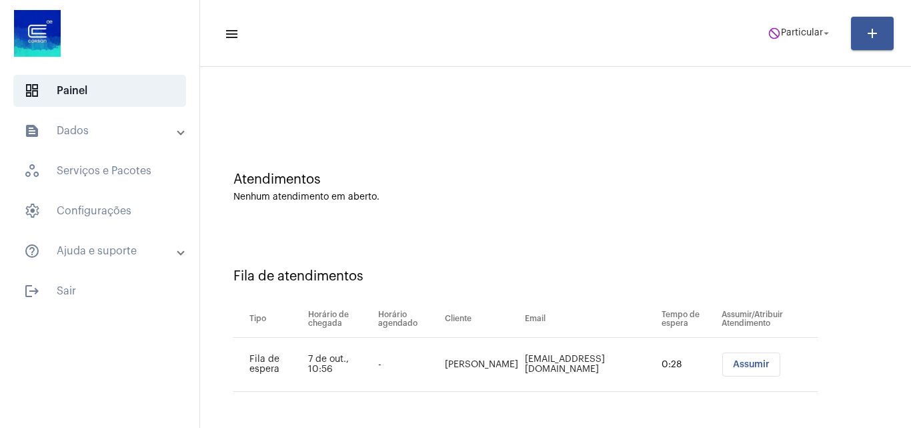
scroll to position [0, 0]
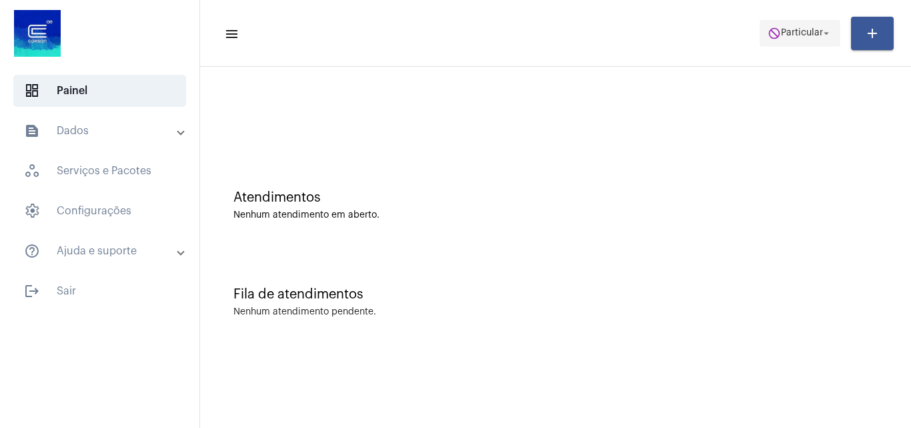
click at [800, 33] on span "Particular" at bounding box center [802, 33] width 42 height 9
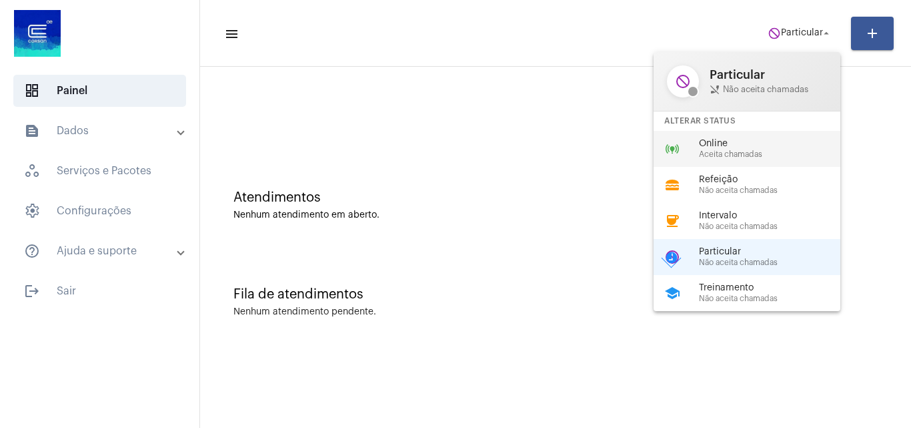
click at [709, 151] on span "Aceita chamadas" at bounding box center [775, 154] width 152 height 9
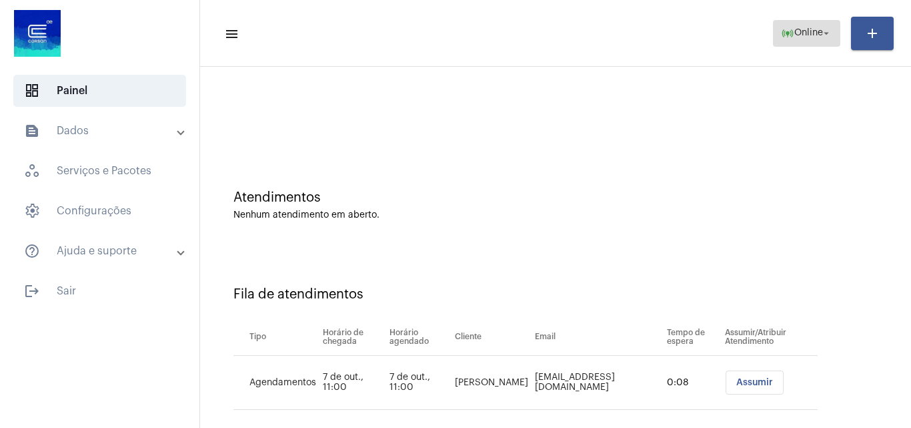
click at [773, 34] on button "online_prediction Online arrow_drop_down" at bounding box center [806, 33] width 67 height 27
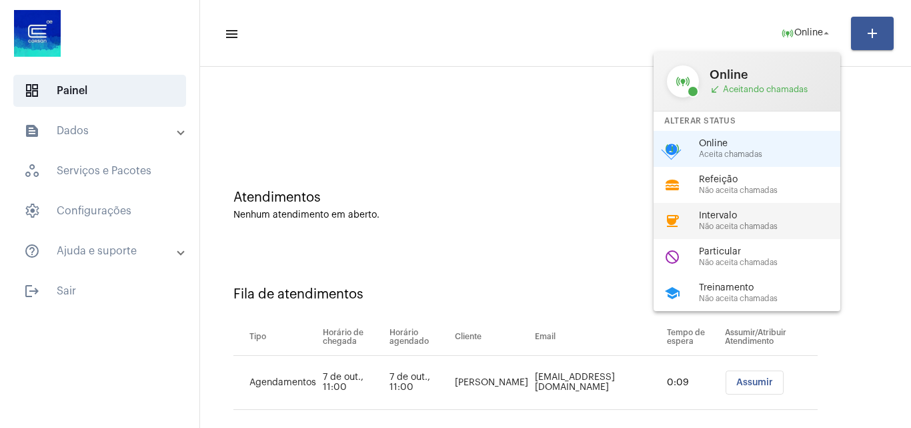
click at [731, 214] on span "Intervalo" at bounding box center [775, 216] width 152 height 10
